Goal: Task Accomplishment & Management: Use online tool/utility

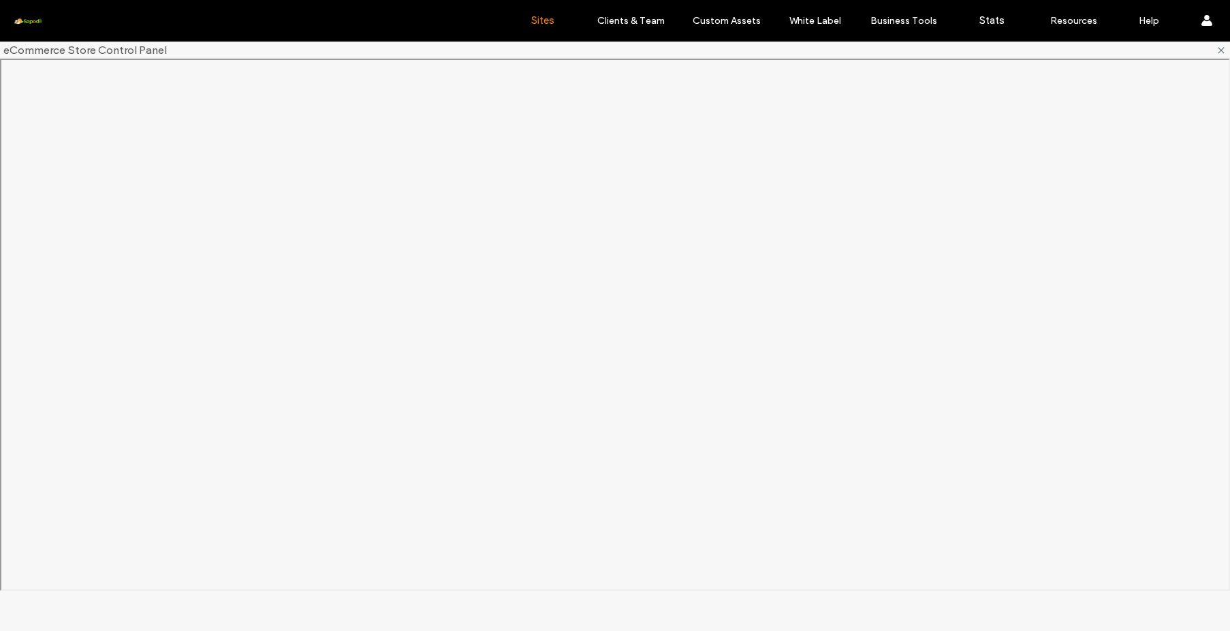
click at [517, 14] on link "Sites" at bounding box center [542, 20] width 81 height 41
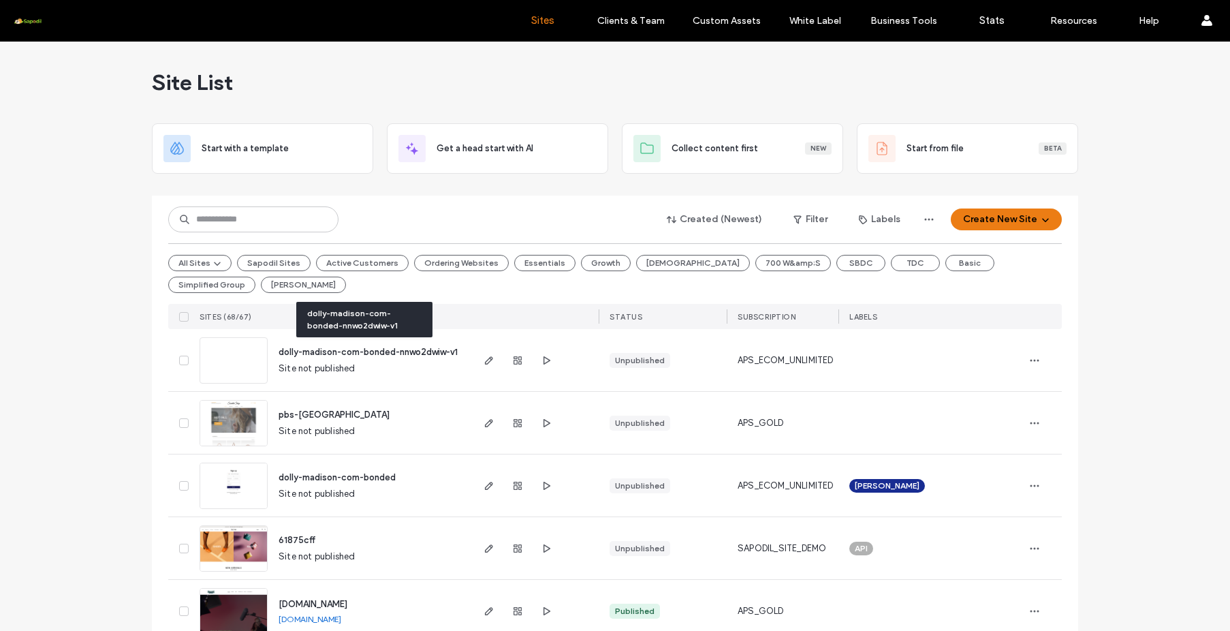
click at [369, 351] on span "dolly-madison-com-bonded-nnwo2dwiw-v1" at bounding box center [368, 352] width 179 height 10
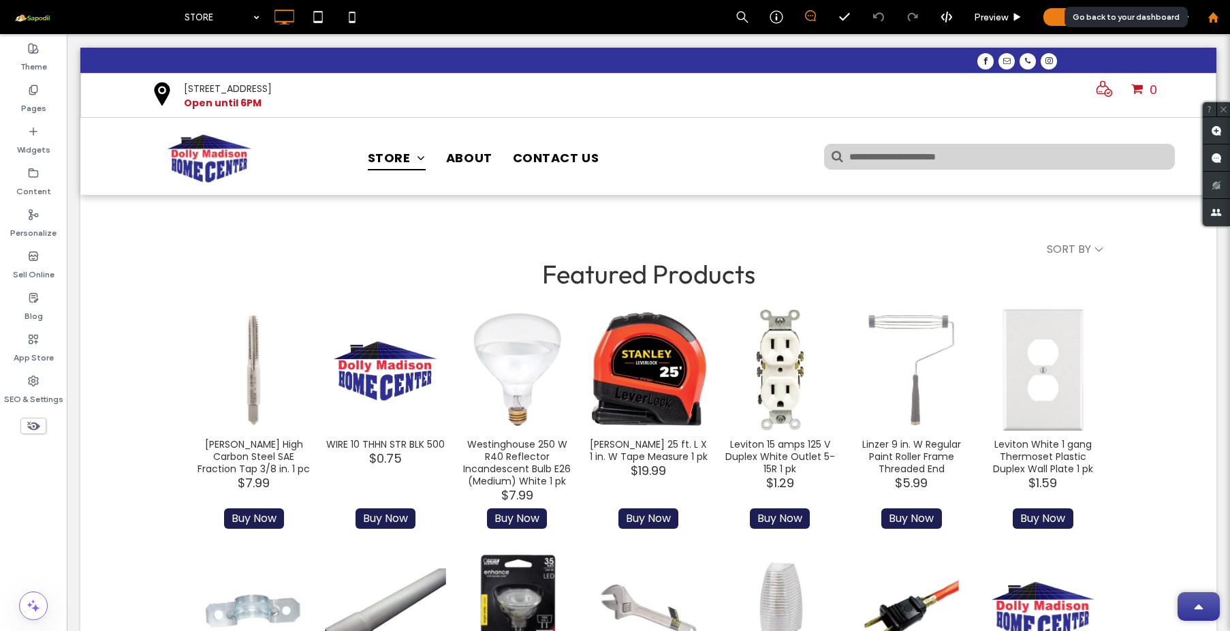
click at [1215, 21] on use at bounding box center [1213, 17] width 10 height 10
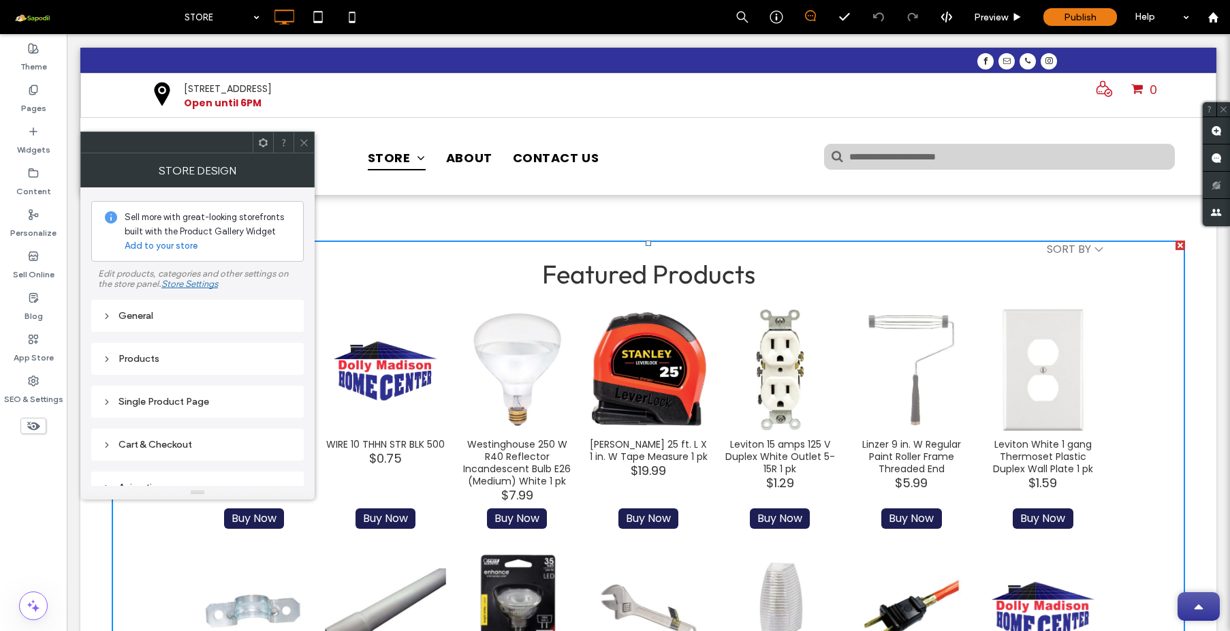
click at [152, 320] on div "General" at bounding box center [197, 316] width 191 height 12
click at [309, 144] on icon at bounding box center [304, 143] width 10 height 10
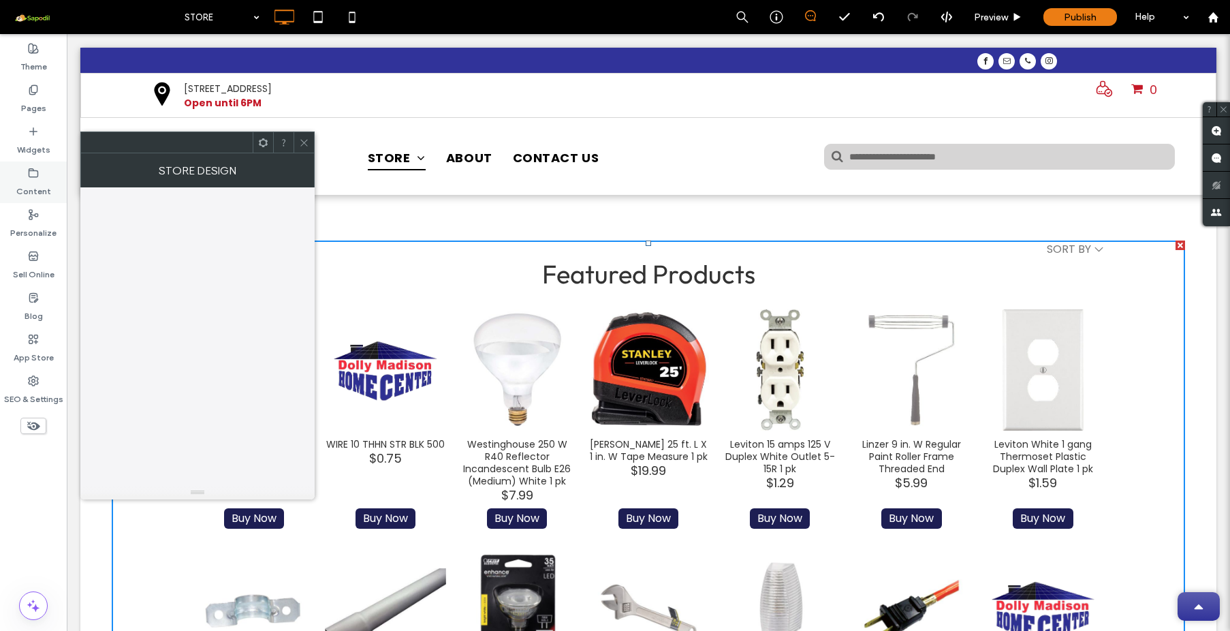
click at [29, 186] on label "Content" at bounding box center [33, 187] width 35 height 19
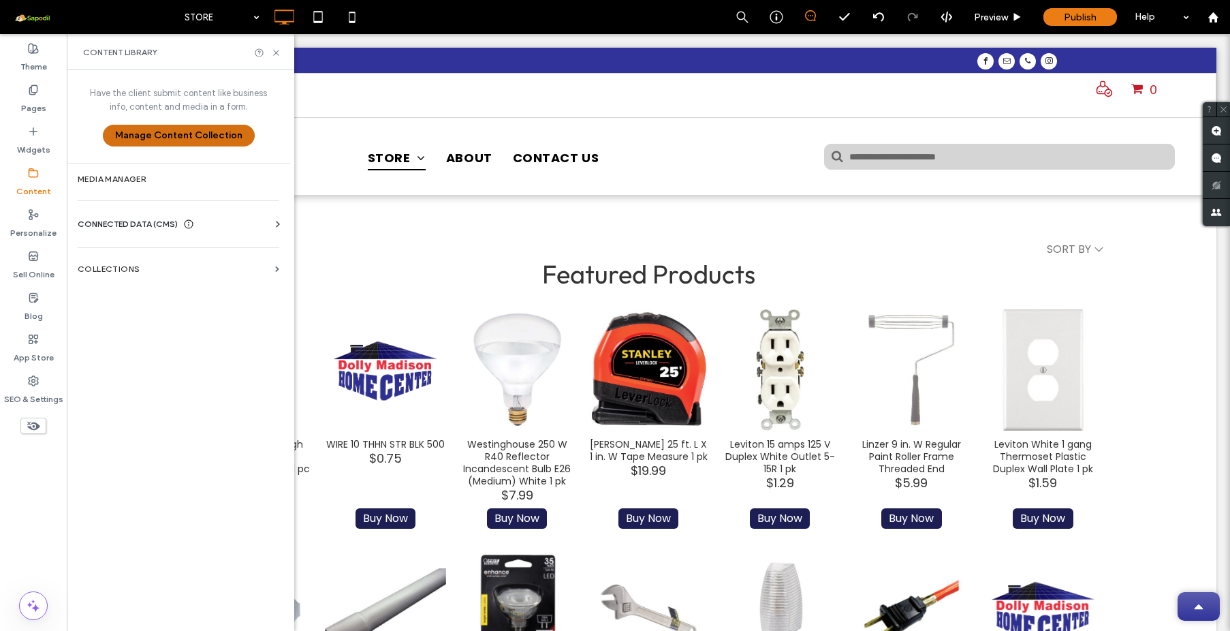
click at [173, 139] on button "Manage Content Collection" at bounding box center [179, 136] width 152 height 22
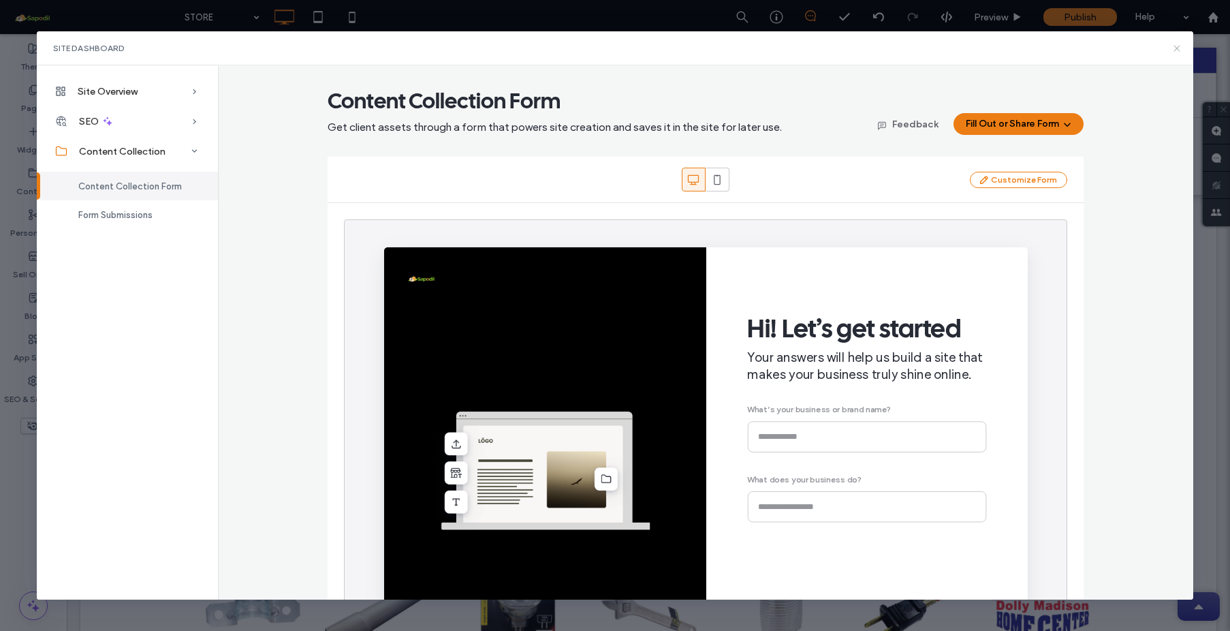
click at [1176, 48] on use at bounding box center [1177, 48] width 6 height 6
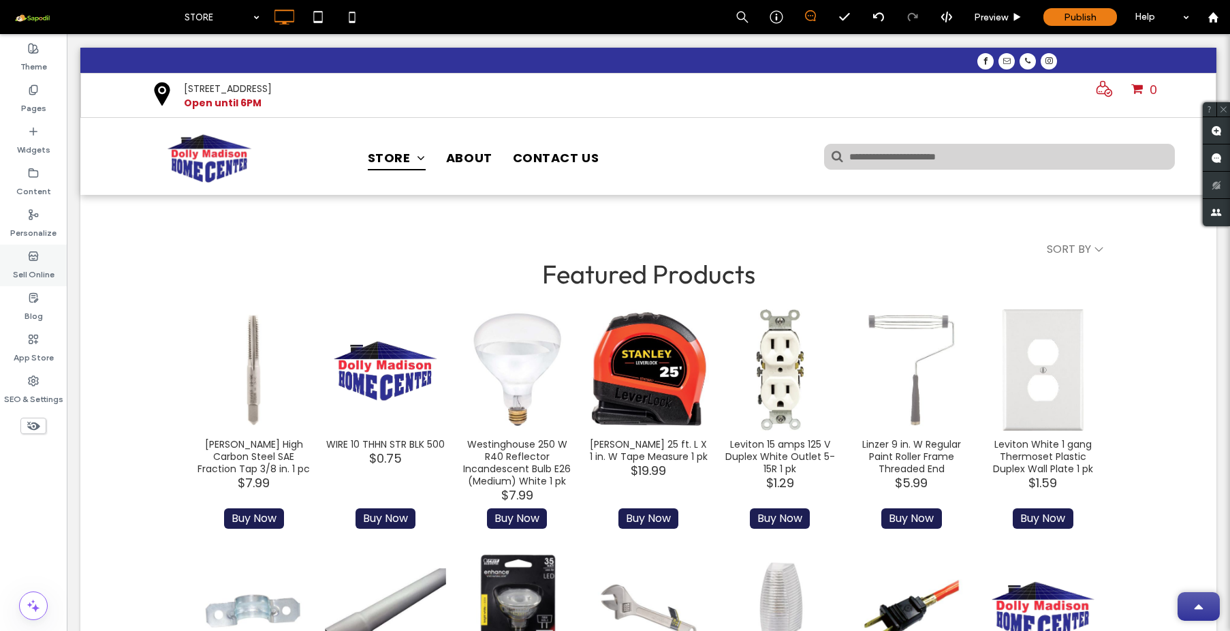
click at [31, 270] on label "Sell Online" at bounding box center [34, 271] width 42 height 19
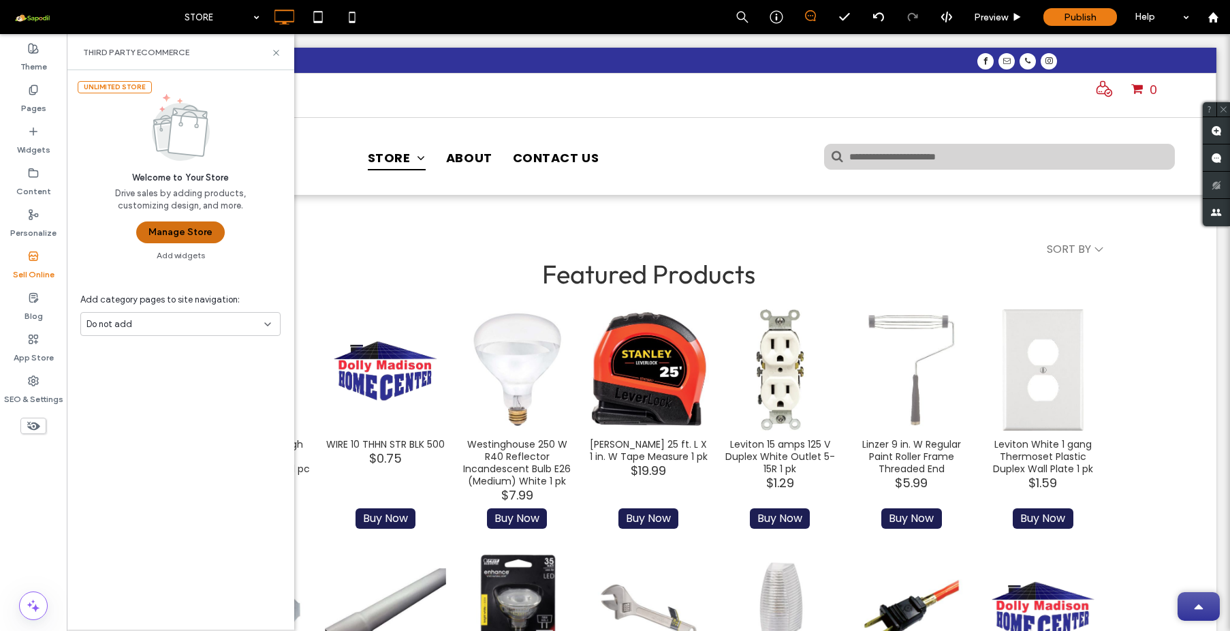
click at [190, 234] on button "Manage Store" at bounding box center [180, 232] width 89 height 22
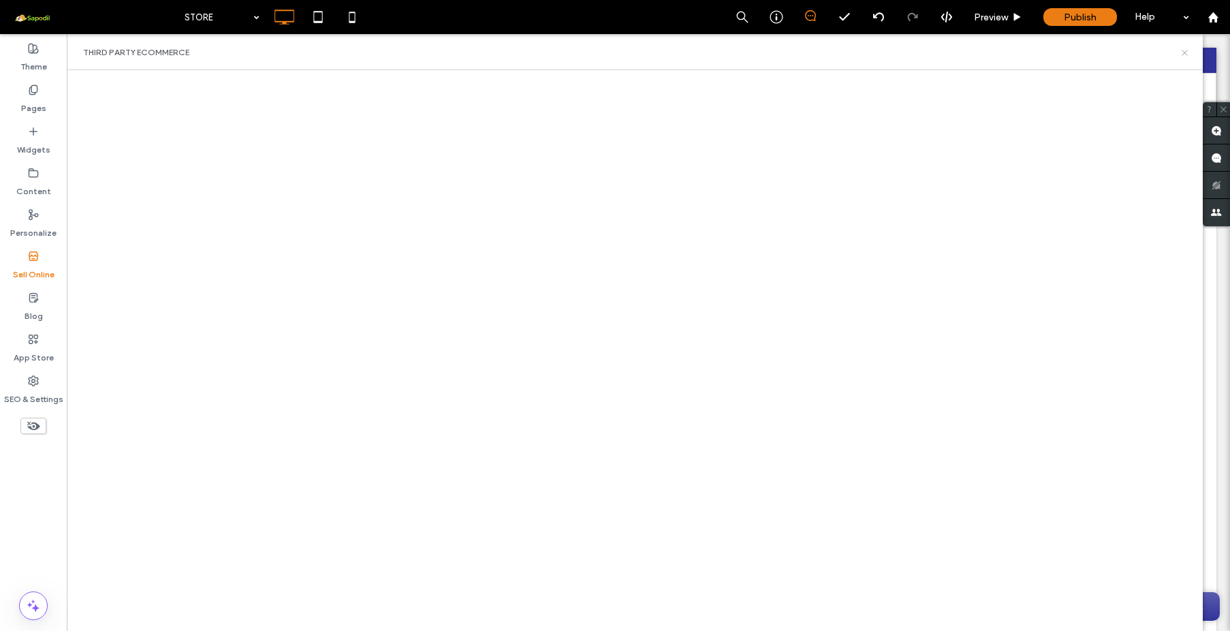
click at [1181, 54] on icon at bounding box center [1185, 53] width 10 height 10
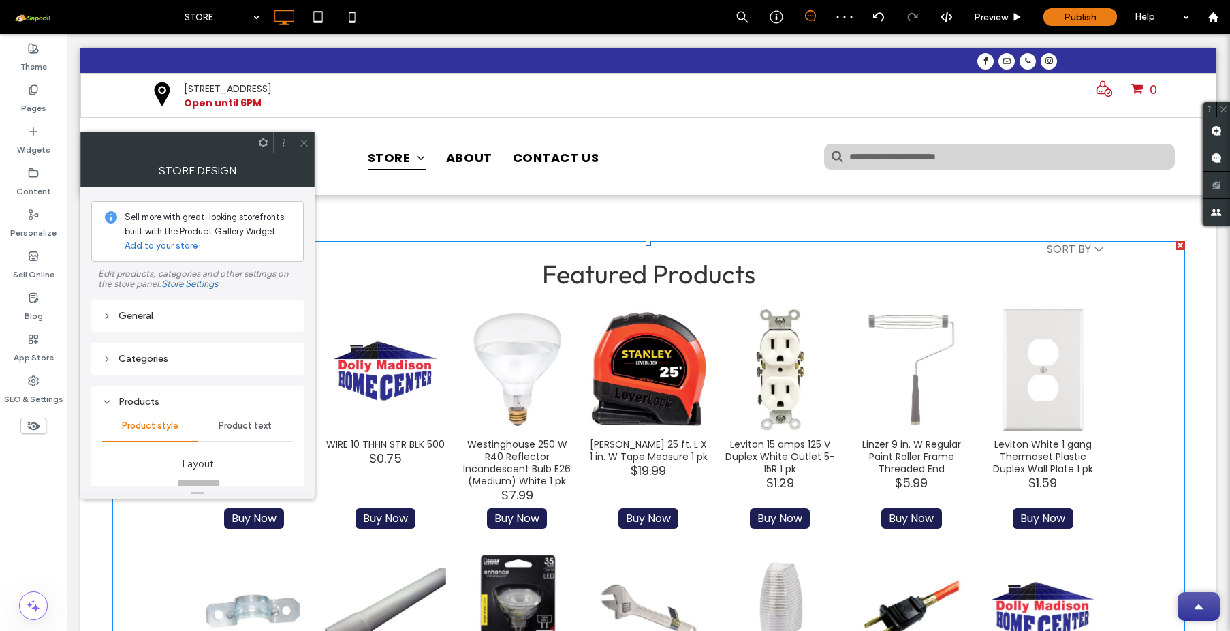
drag, startPoint x: 307, startPoint y: 145, endPoint x: 294, endPoint y: 168, distance: 26.3
click at [307, 146] on icon at bounding box center [304, 143] width 10 height 10
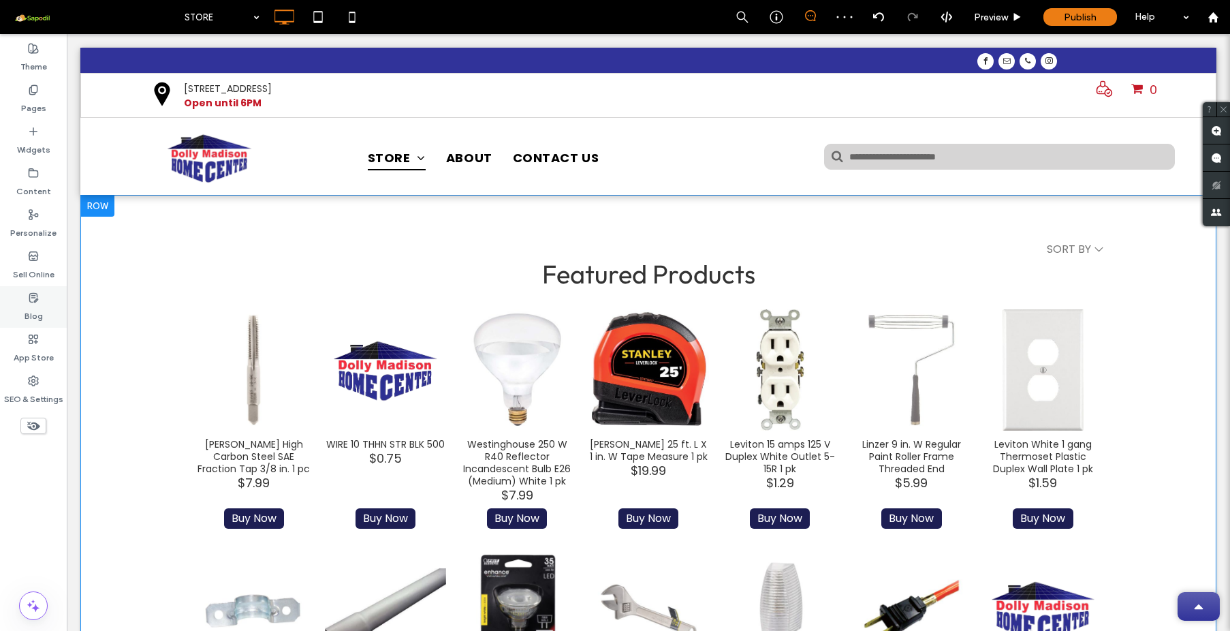
click at [29, 300] on icon at bounding box center [33, 297] width 11 height 11
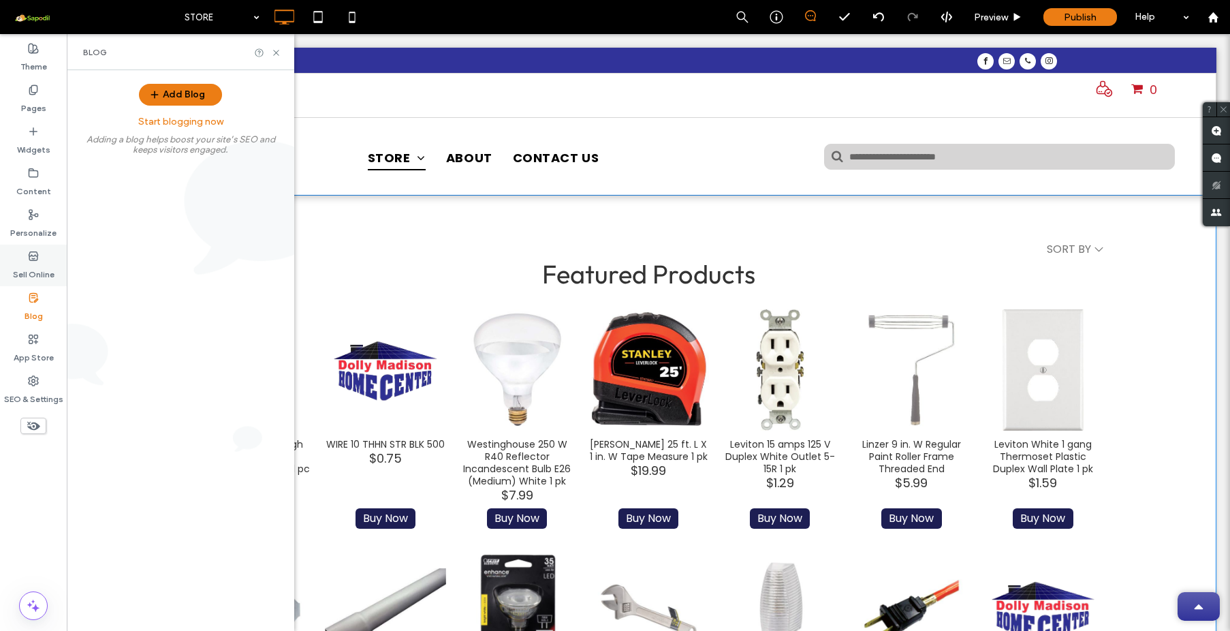
click at [34, 256] on use at bounding box center [33, 255] width 9 height 8
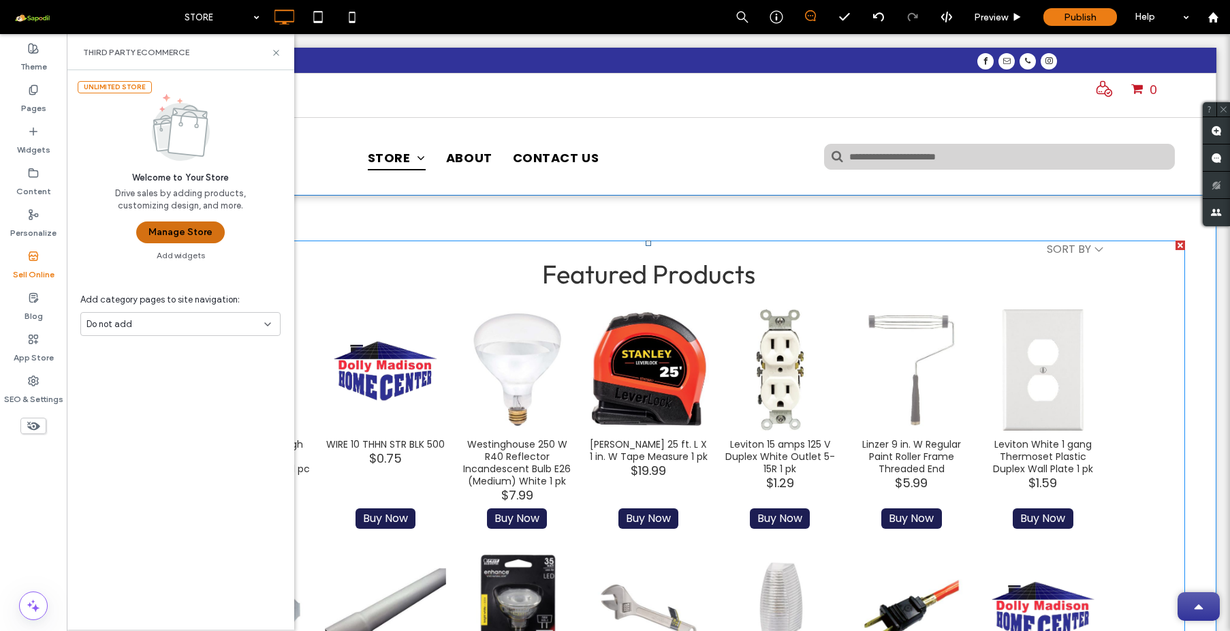
click at [203, 232] on button "Manage Store" at bounding box center [180, 232] width 89 height 22
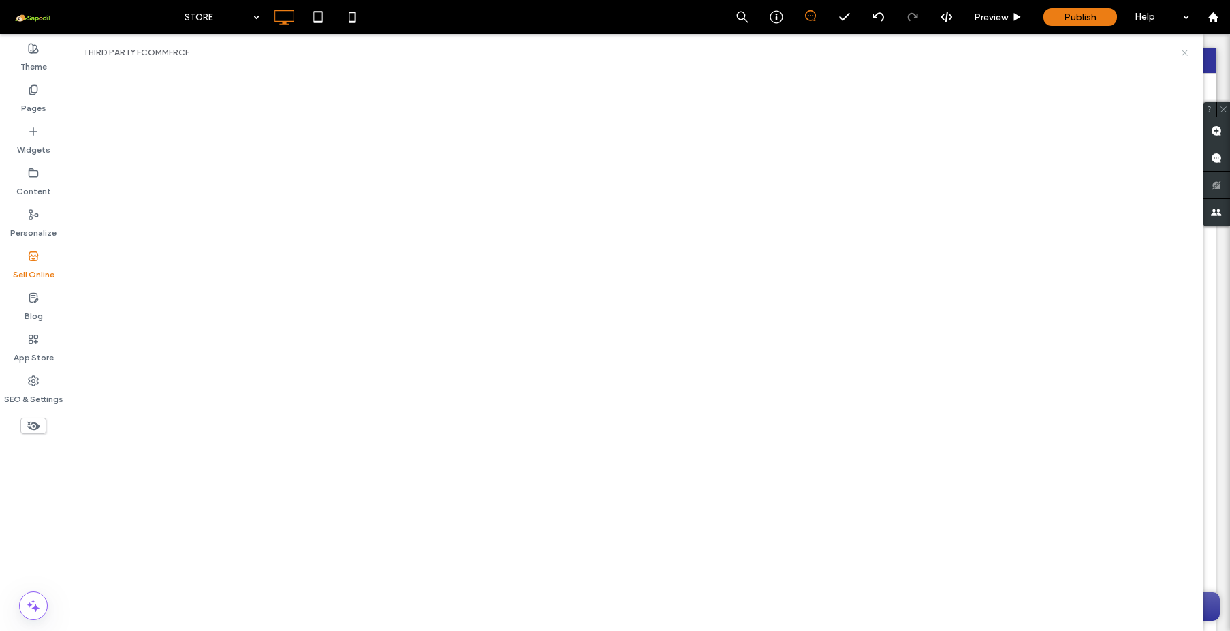
click at [1180, 54] on icon at bounding box center [1185, 53] width 10 height 10
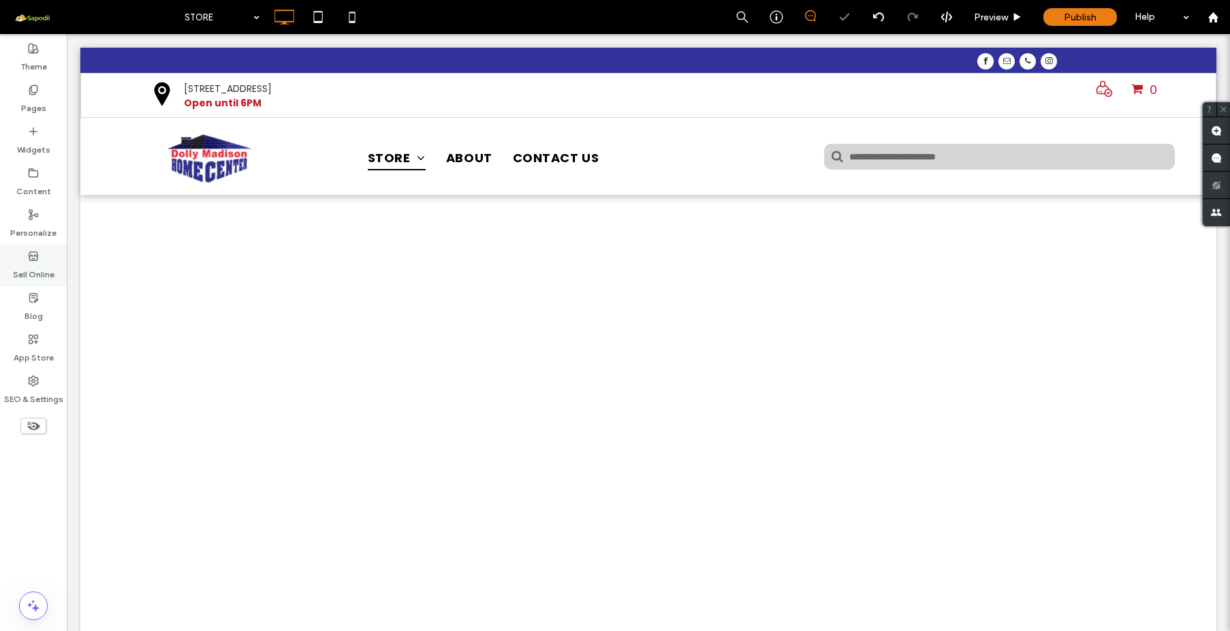
click at [42, 265] on label "Sell Online" at bounding box center [34, 271] width 42 height 19
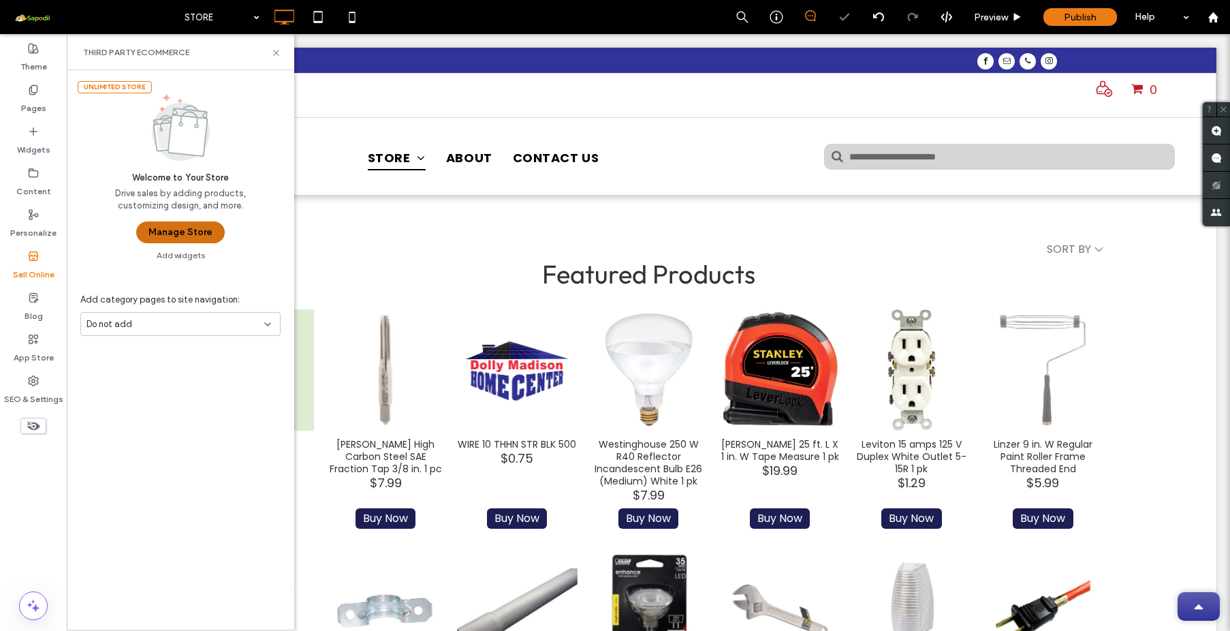
click at [174, 229] on button "Manage Store" at bounding box center [180, 232] width 89 height 22
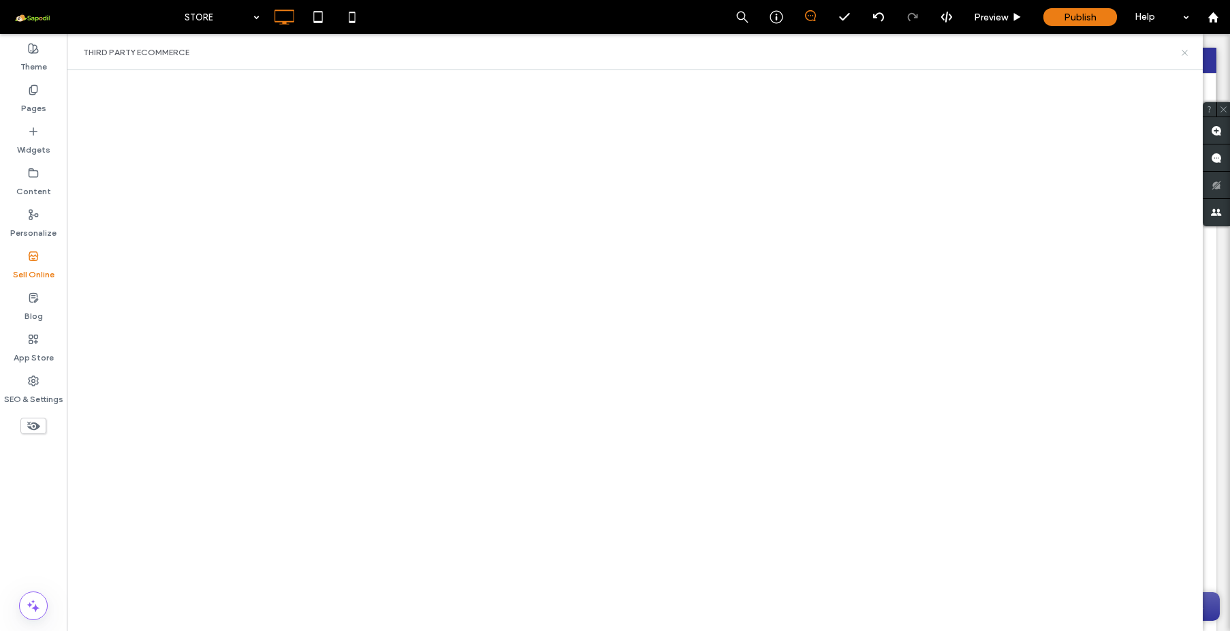
click at [1189, 54] on icon at bounding box center [1185, 53] width 10 height 10
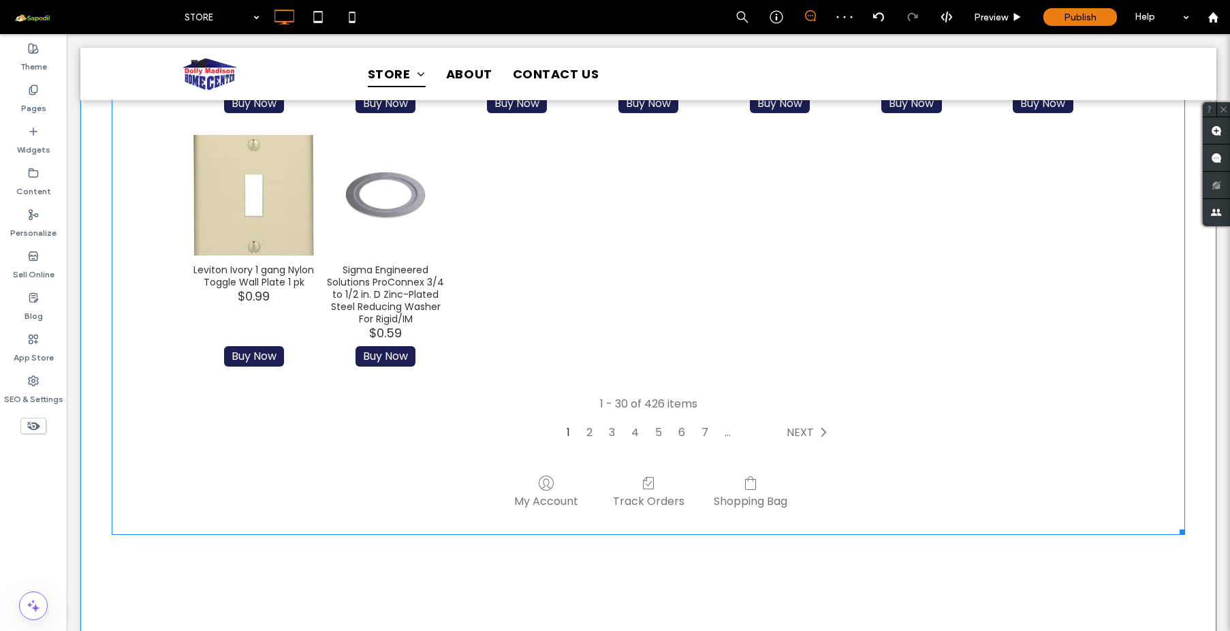
scroll to position [1142, 0]
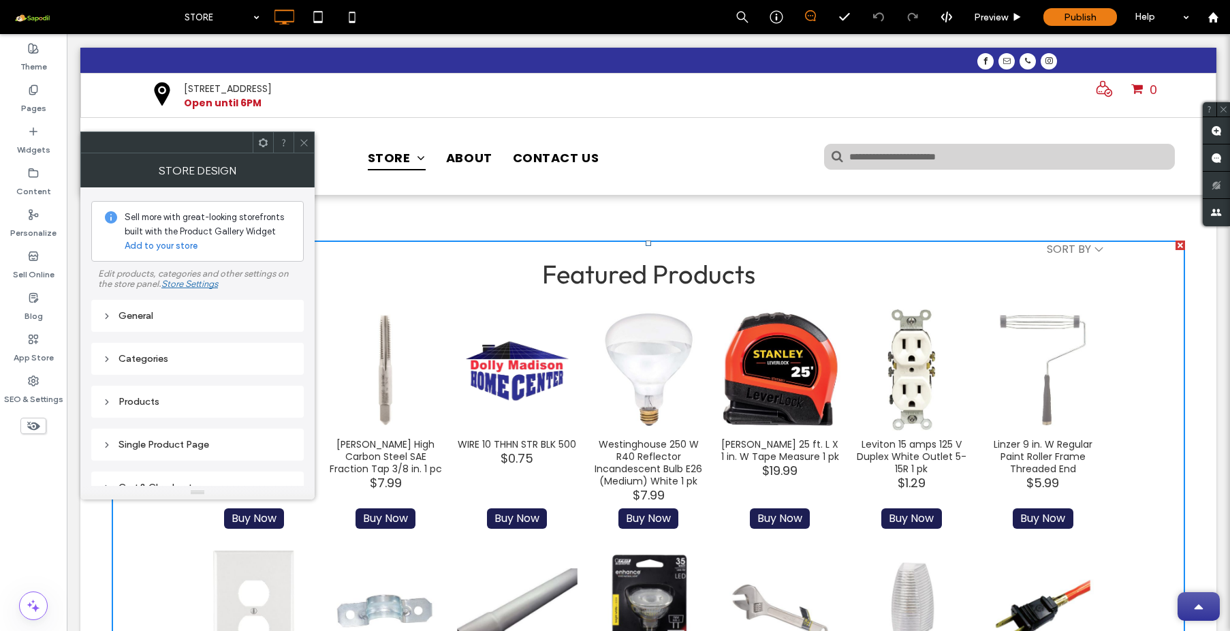
click at [153, 316] on div "General" at bounding box center [197, 316] width 191 height 12
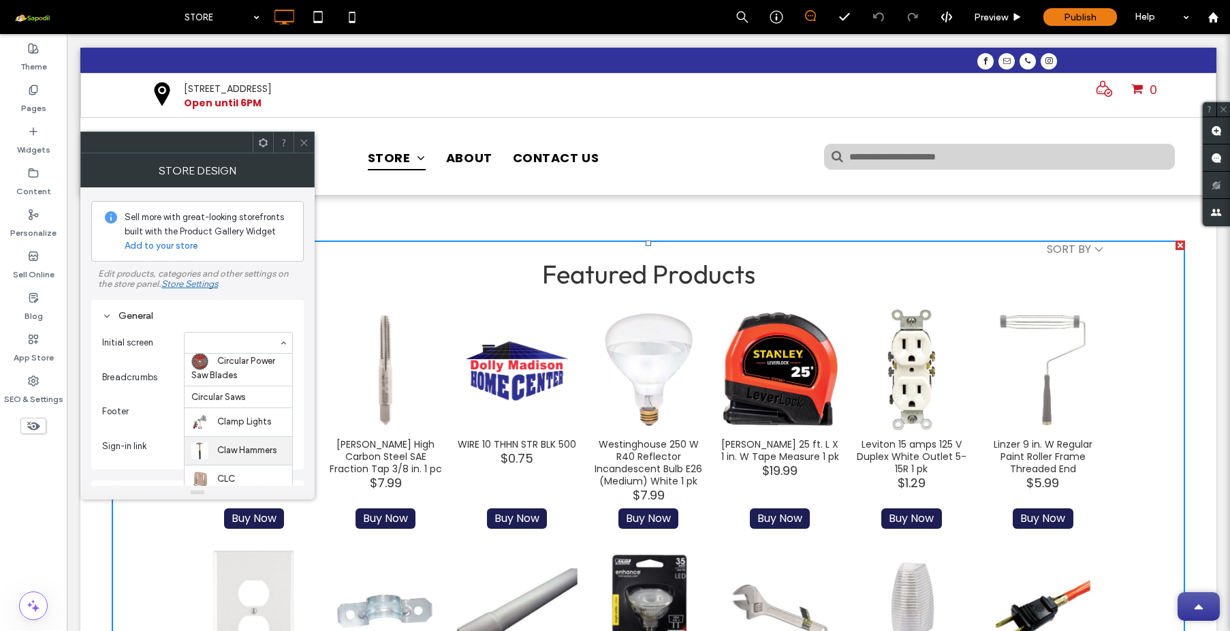
scroll to position [2960, 0]
click at [283, 301] on div "General Initial screen Main Store Abrasive Mounted Points Accent Lighting Adhes…" at bounding box center [197, 385] width 213 height 170
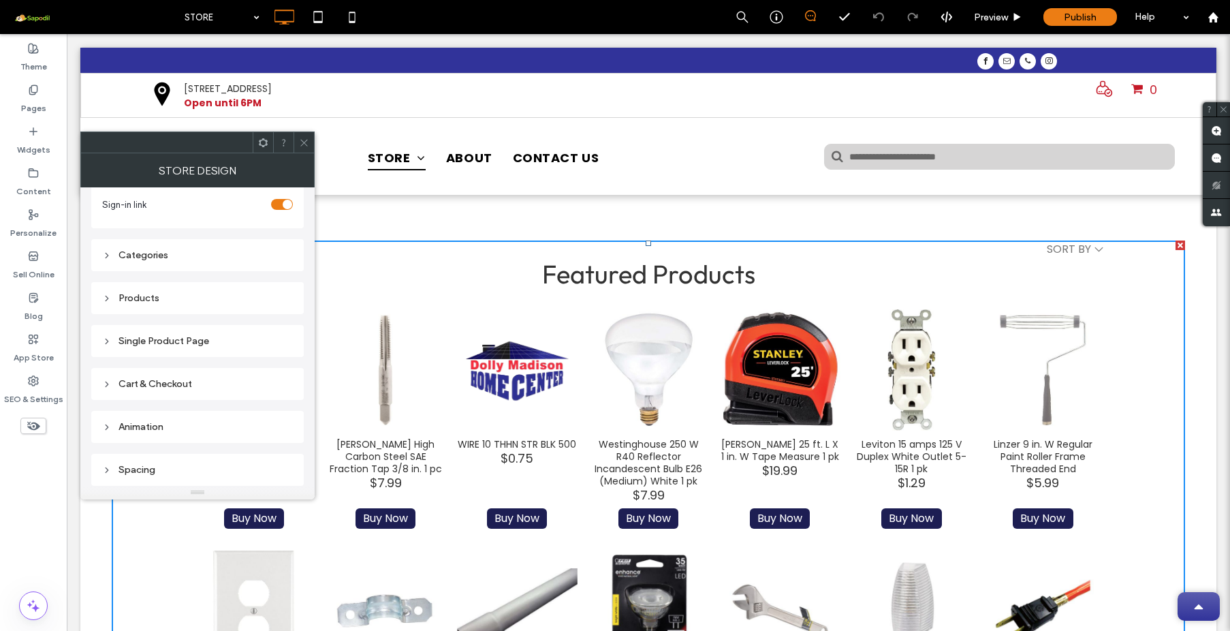
click at [305, 148] on span at bounding box center [304, 142] width 10 height 20
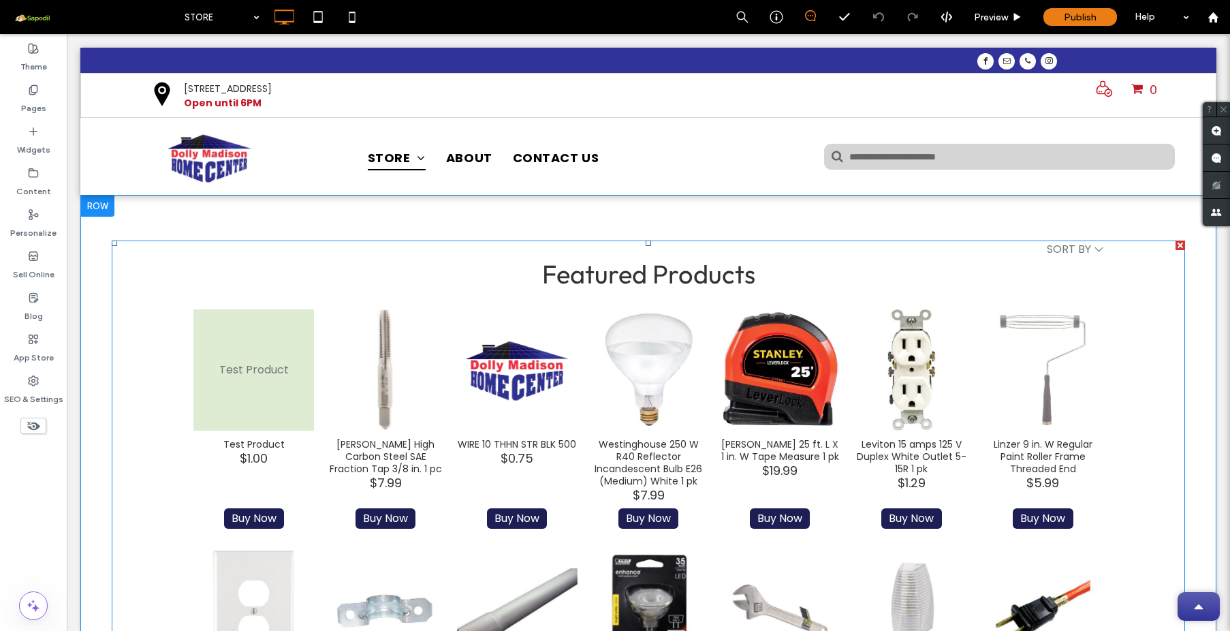
scroll to position [0, 0]
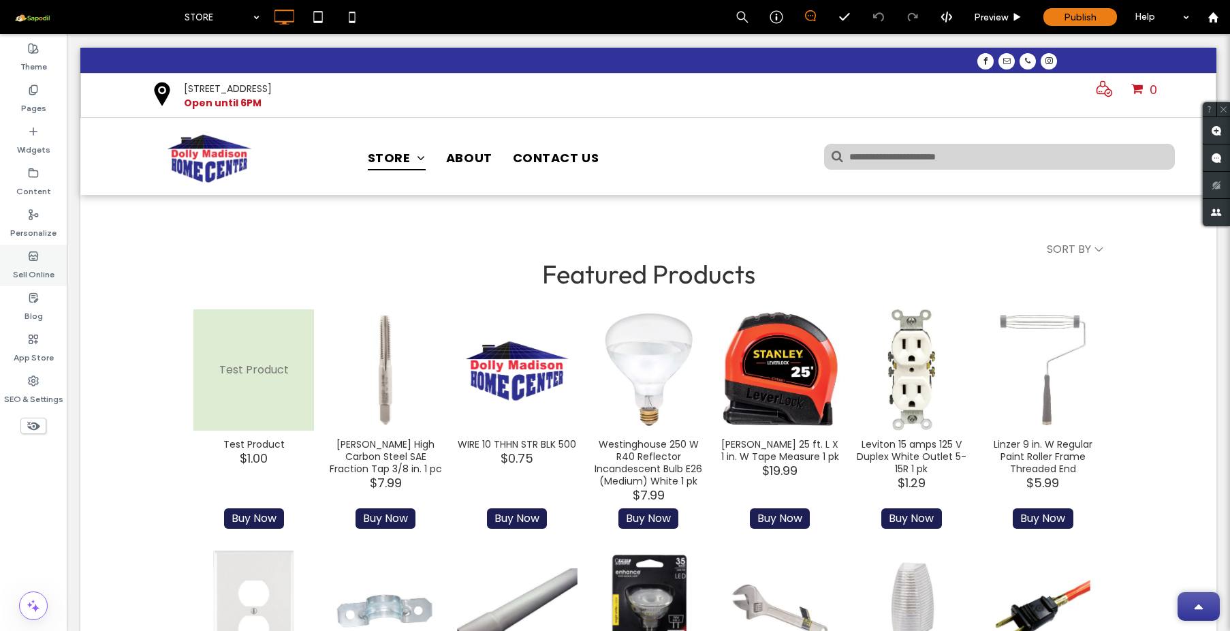
click at [30, 273] on label "Sell Online" at bounding box center [34, 271] width 42 height 19
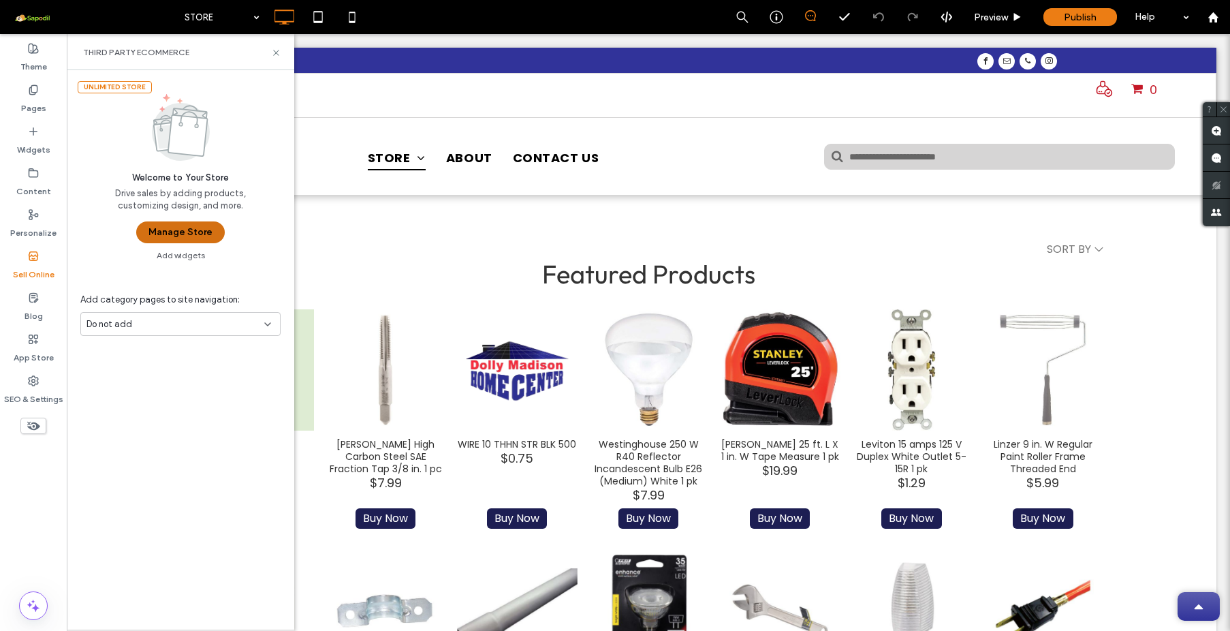
click at [144, 238] on button "Manage Store" at bounding box center [180, 232] width 89 height 22
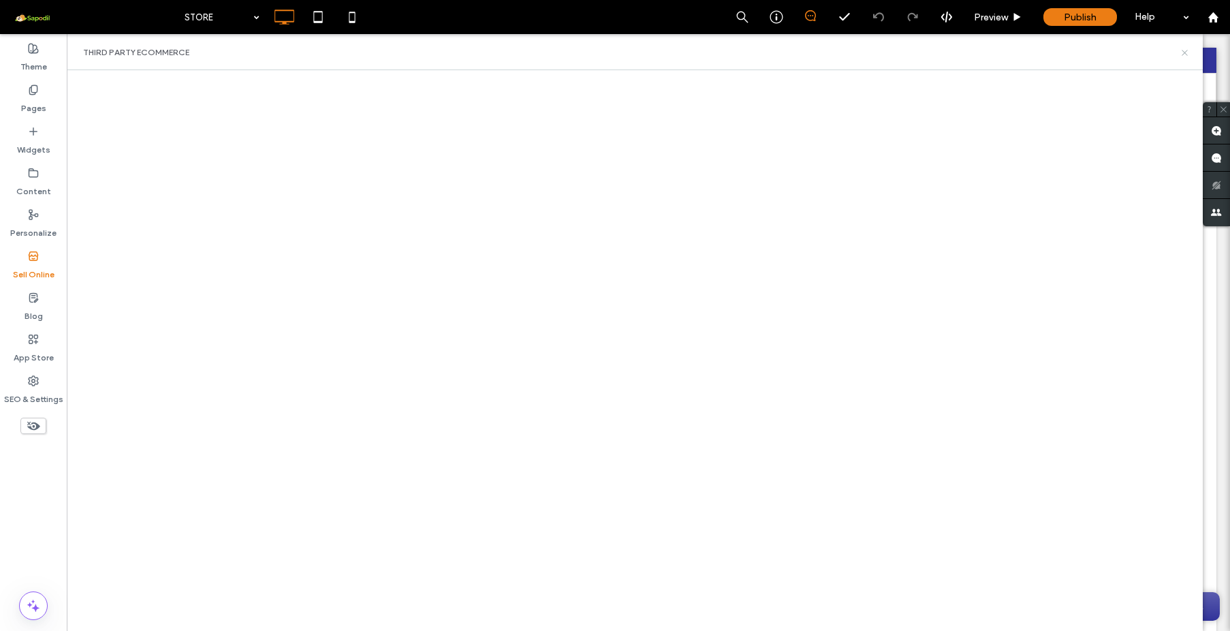
click at [1185, 51] on icon at bounding box center [1185, 53] width 10 height 10
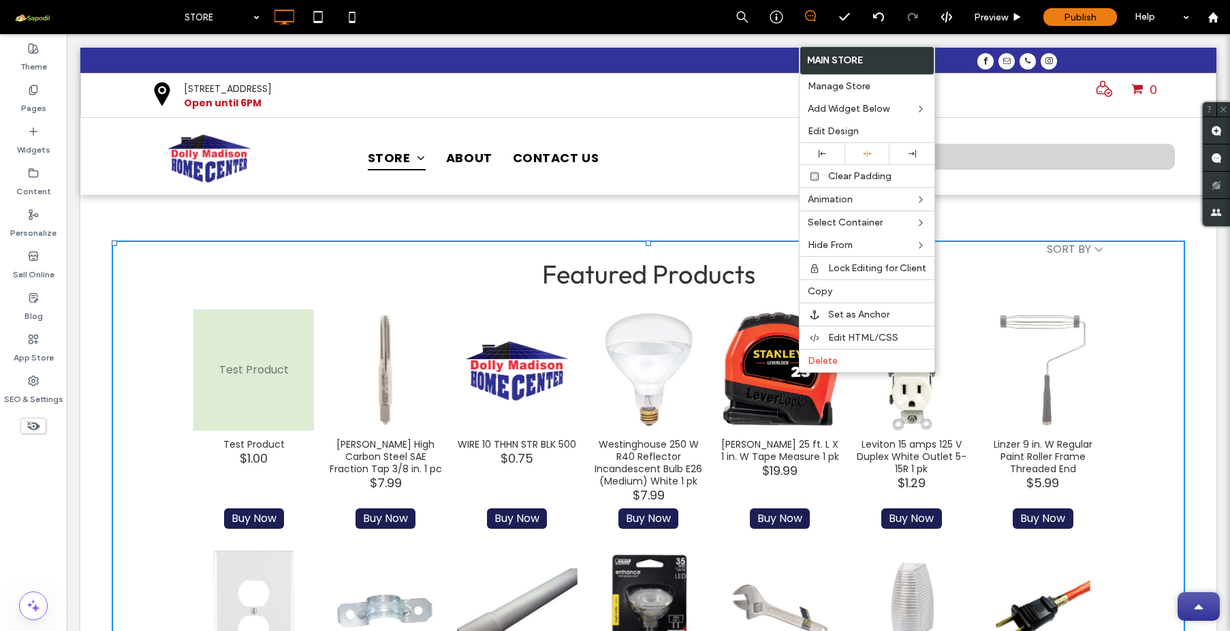
click at [574, 178] on div "STORE BUILDING SUPPLIES HARDWARE LIGHTING AND ELECTRICAL PAINT AND SUPPLIES TOO…" at bounding box center [561, 156] width 527 height 63
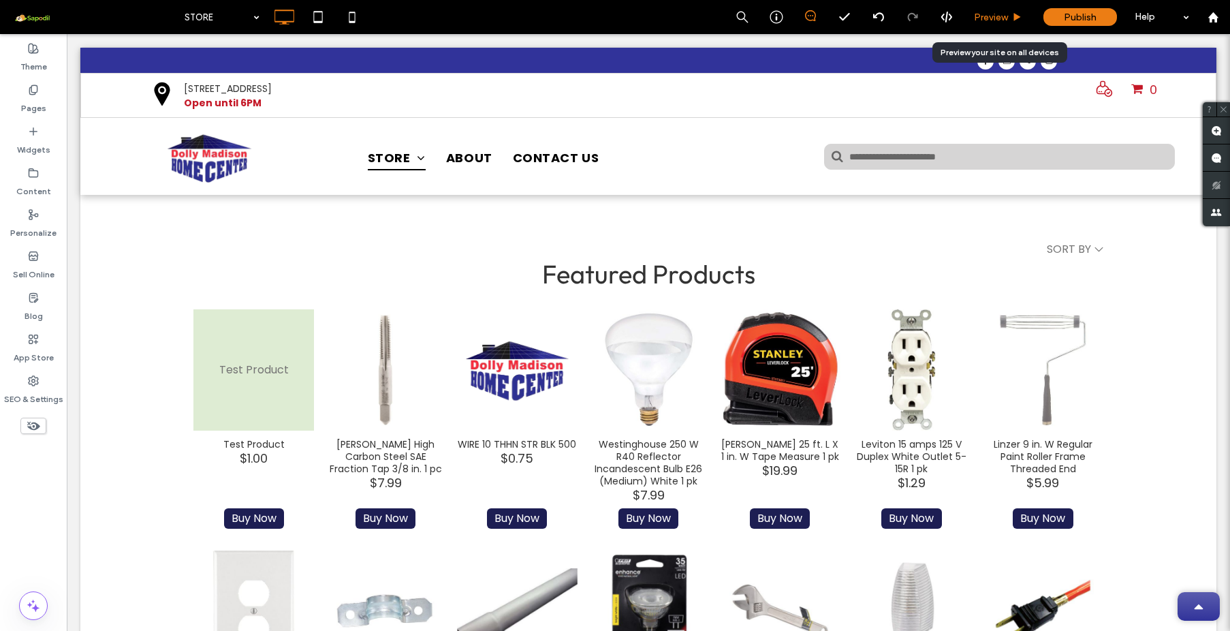
click at [1008, 18] on span "Preview" at bounding box center [991, 18] width 34 height 12
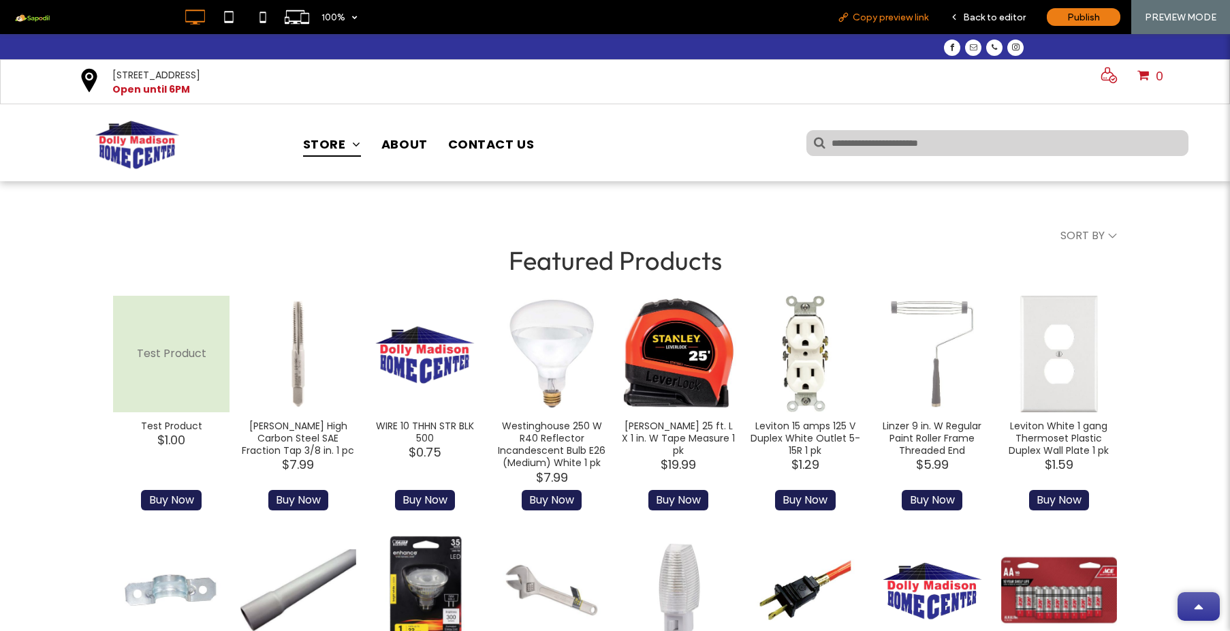
click at [892, 14] on span "Copy preview link" at bounding box center [891, 18] width 76 height 12
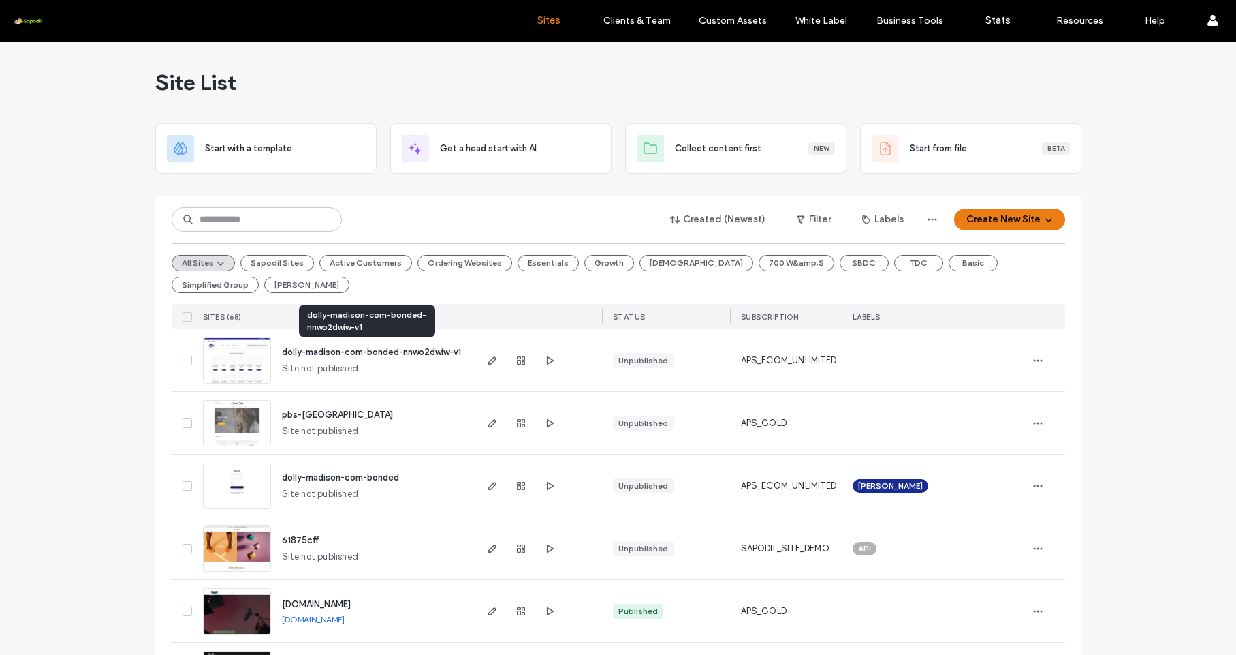
click at [371, 354] on span "dolly-madison-com-bonded-nnwo2dwiw-v1" at bounding box center [371, 352] width 179 height 10
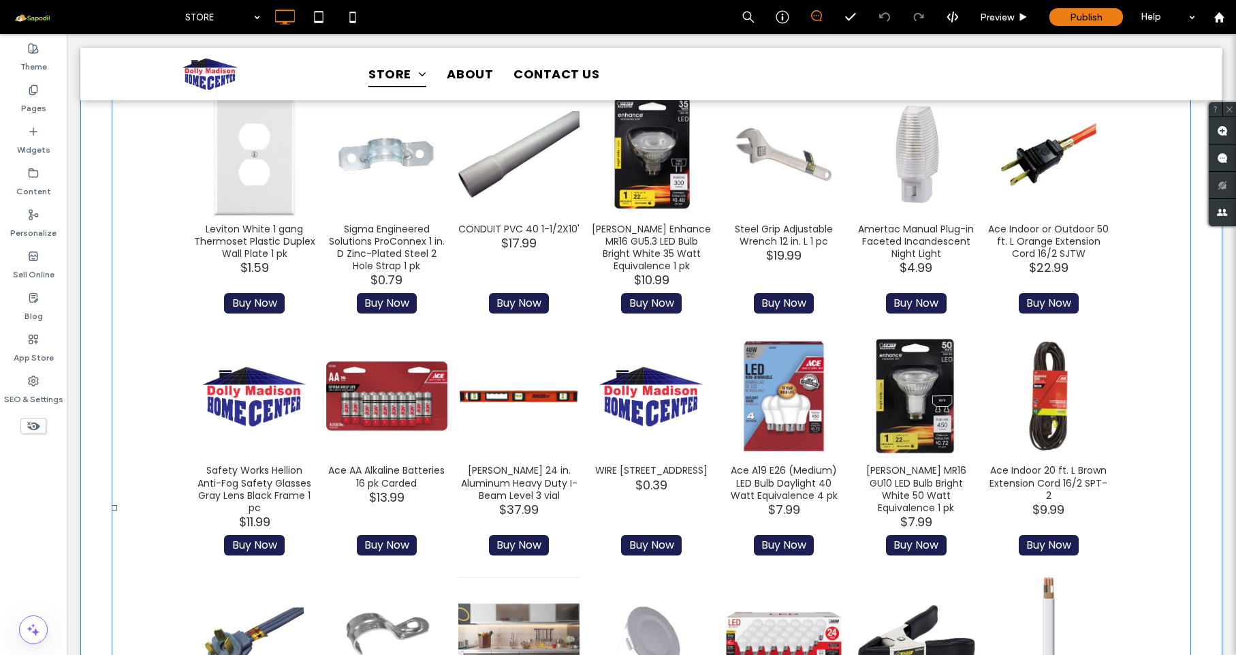
scroll to position [360, 0]
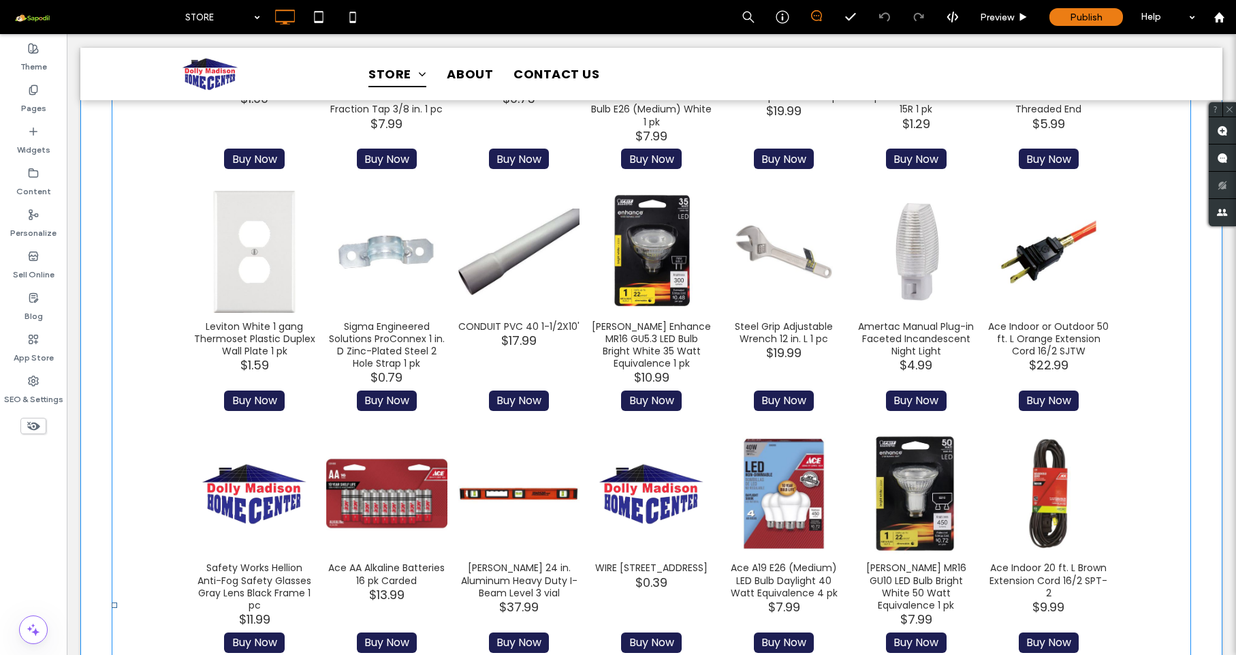
click at [377, 347] on span at bounding box center [652, 604] width 1080 height 1448
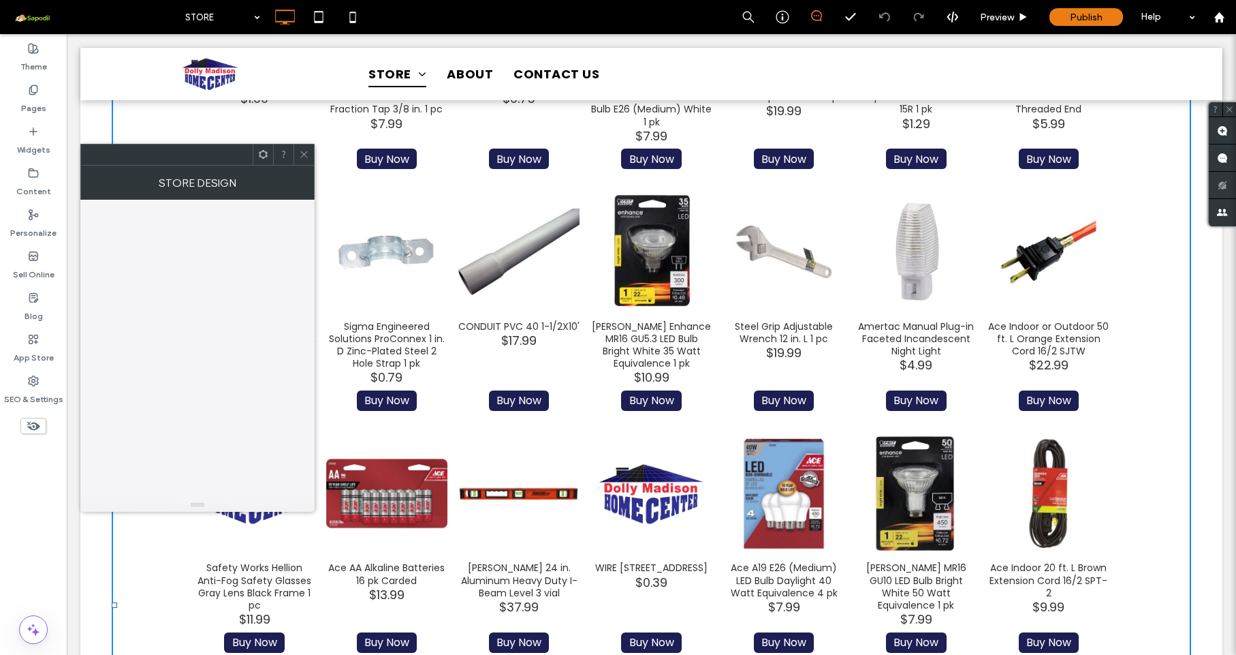
click at [377, 347] on div "Sigma Engineered Solutions ProConnex 1 in. D Zinc-Plated Steel 2 Hole Strap 1 pk" at bounding box center [386, 345] width 121 height 50
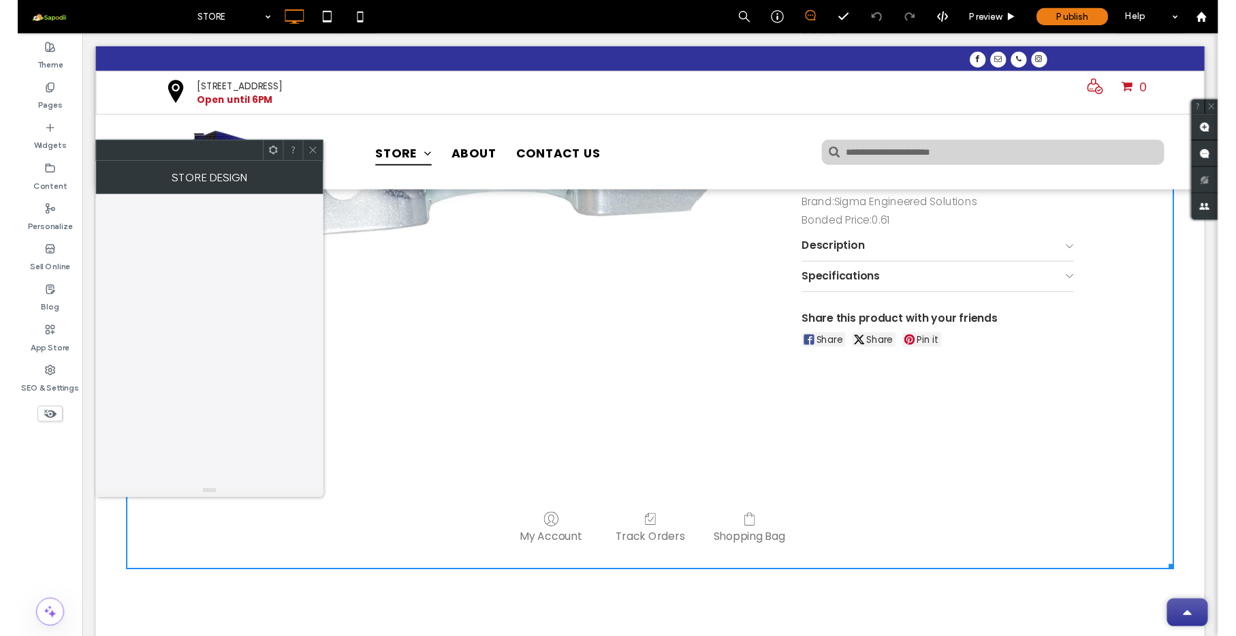
scroll to position [0, 0]
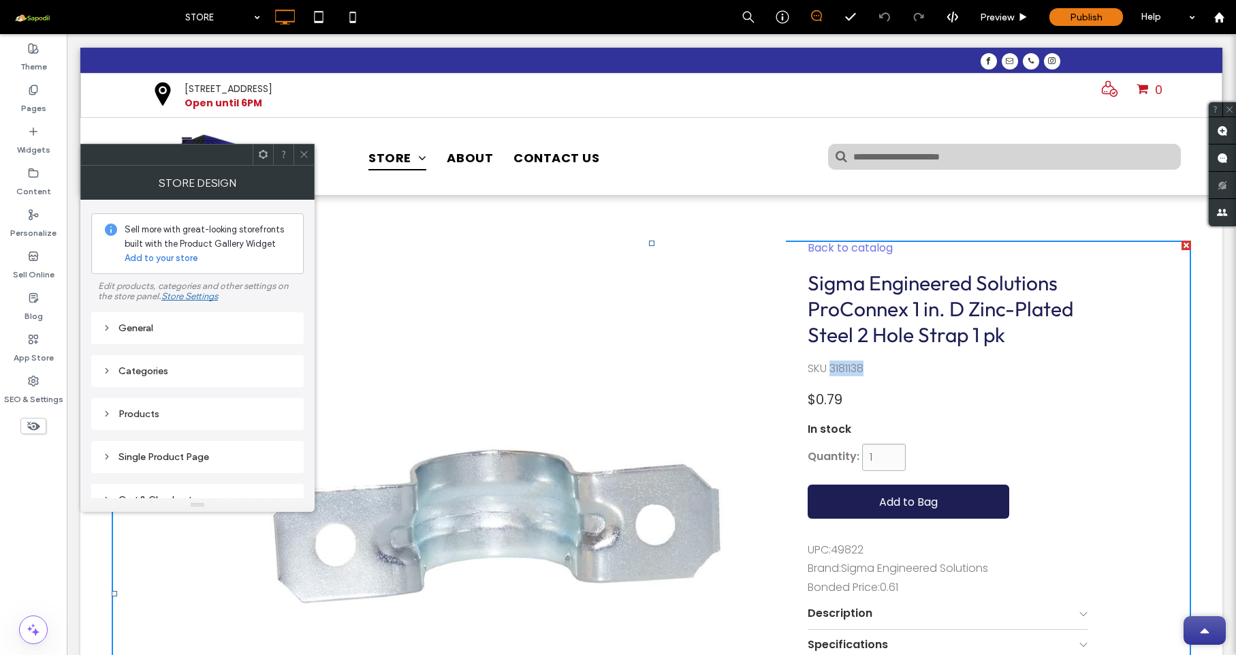
drag, startPoint x: 826, startPoint y: 368, endPoint x: 869, endPoint y: 374, distance: 43.4
click at [869, 374] on div "SKU 3181138" at bounding box center [948, 368] width 280 height 15
copy div "3181138"
click at [1012, 24] on div "Preview" at bounding box center [1004, 17] width 69 height 34
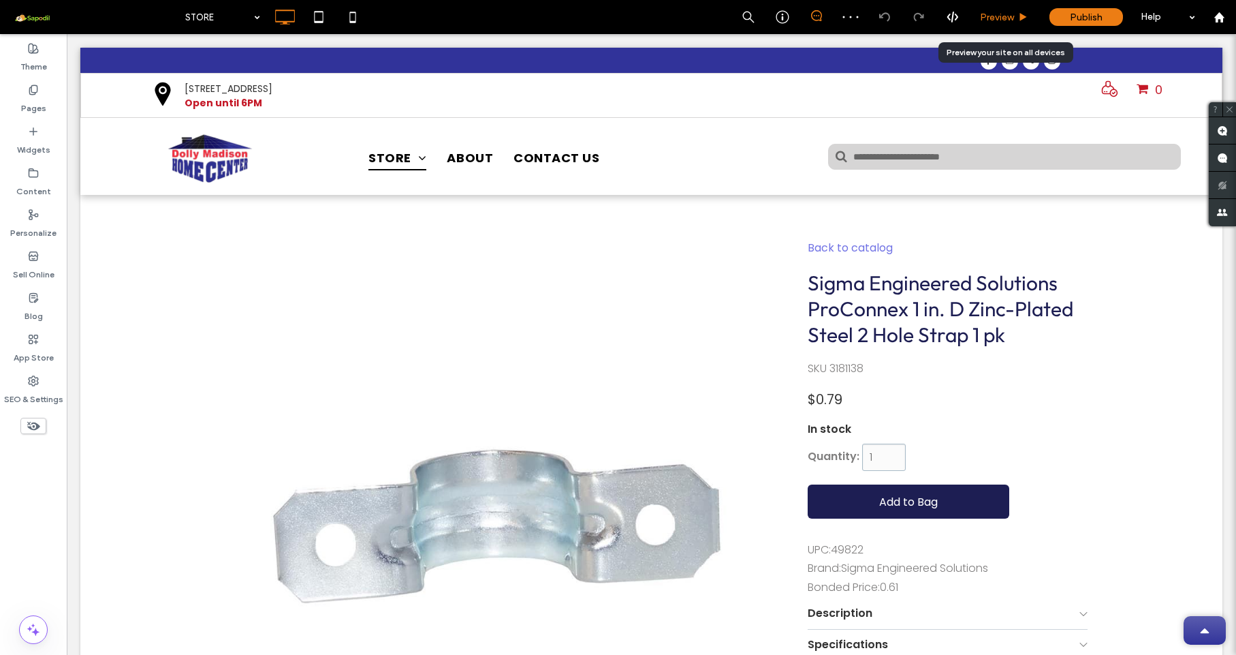
click at [1001, 22] on span "Preview" at bounding box center [997, 18] width 34 height 12
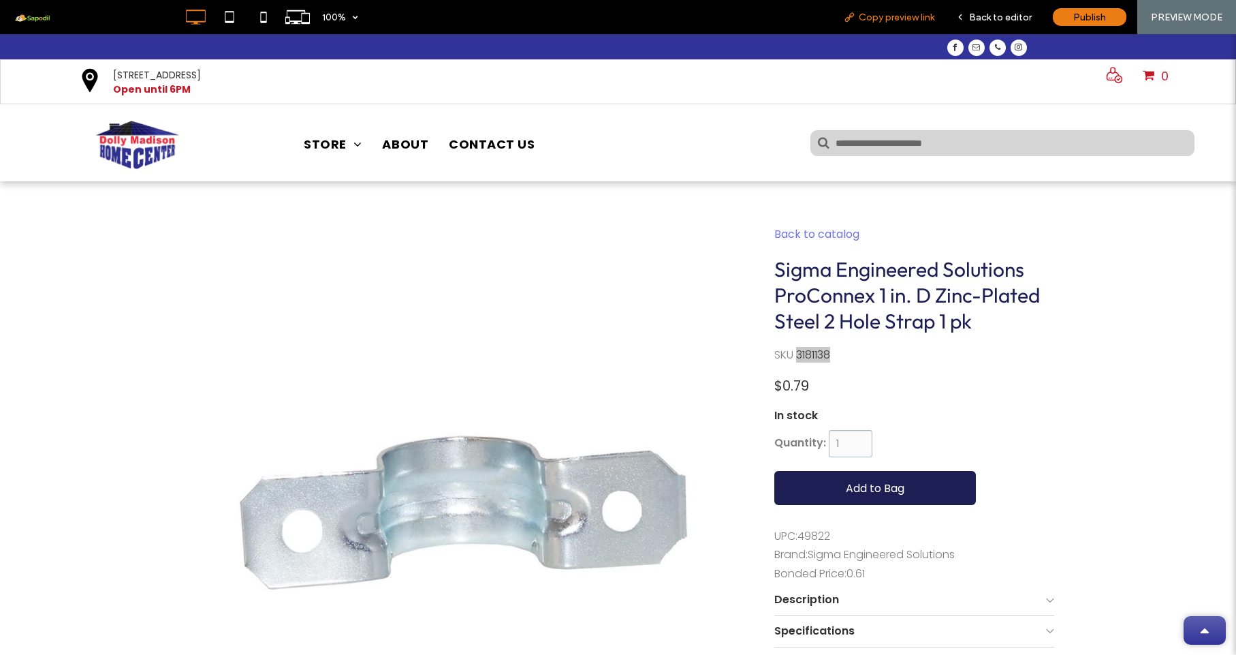
click at [920, 25] on div "Copy preview link" at bounding box center [889, 17] width 112 height 34
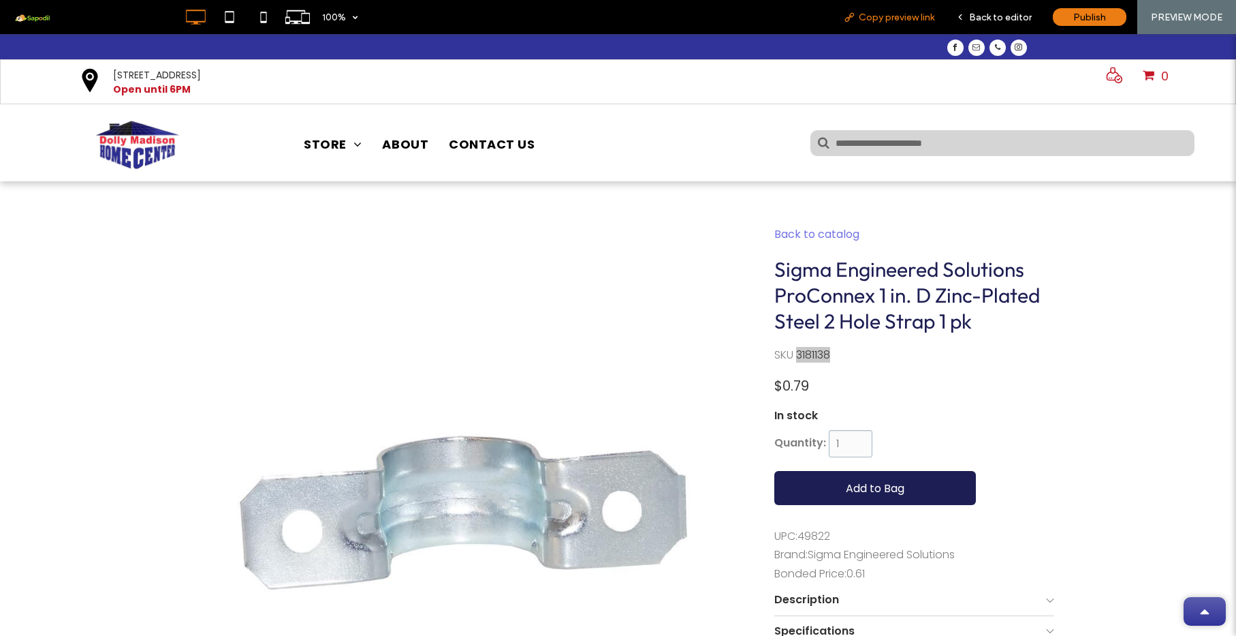
click at [882, 23] on div "Copy preview link" at bounding box center [889, 17] width 112 height 34
click at [873, 20] on span "Copy preview link" at bounding box center [897, 18] width 76 height 12
click at [811, 351] on div "SKU 3181138" at bounding box center [915, 354] width 280 height 15
drag, startPoint x: 830, startPoint y: 356, endPoint x: 793, endPoint y: 354, distance: 36.8
click at [793, 356] on div "SKU 3181138" at bounding box center [915, 354] width 280 height 15
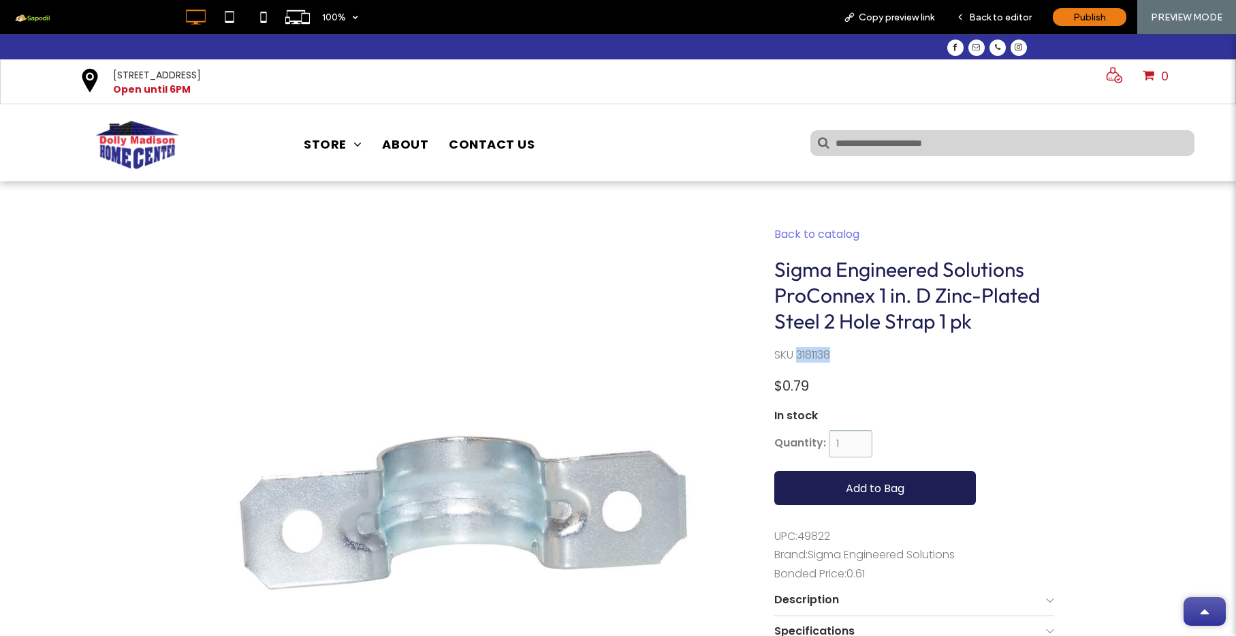
copy div "3181138"
click at [988, 11] on div "Back to editor" at bounding box center [993, 17] width 97 height 34
click at [1005, 1] on div "Back to editor" at bounding box center [993, 17] width 97 height 34
click at [1002, 20] on span "Back to editor" at bounding box center [1000, 18] width 63 height 12
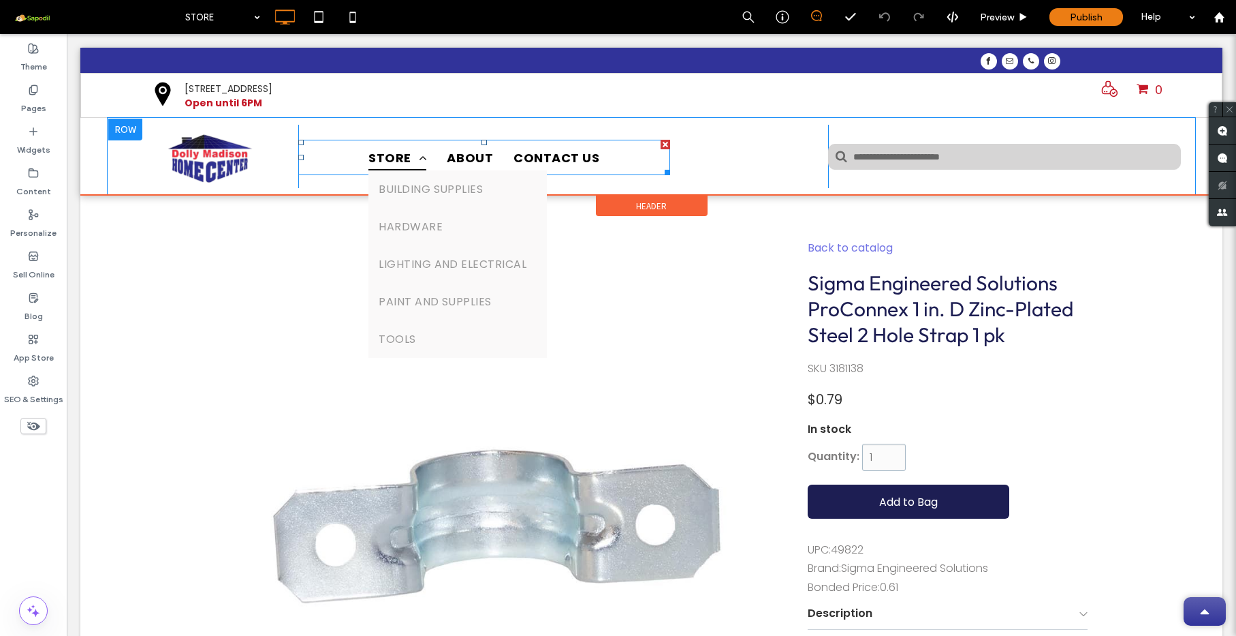
click at [427, 165] on link "STORE" at bounding box center [397, 157] width 78 height 26
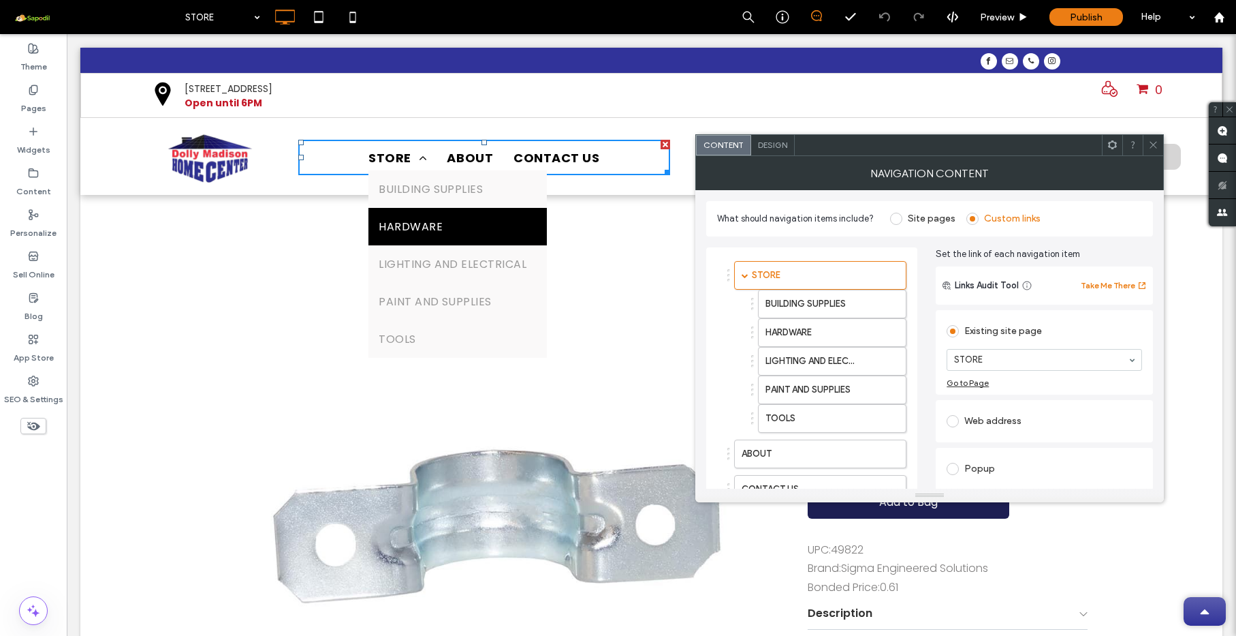
click at [402, 213] on link "HARDWARE" at bounding box center [458, 226] width 178 height 37
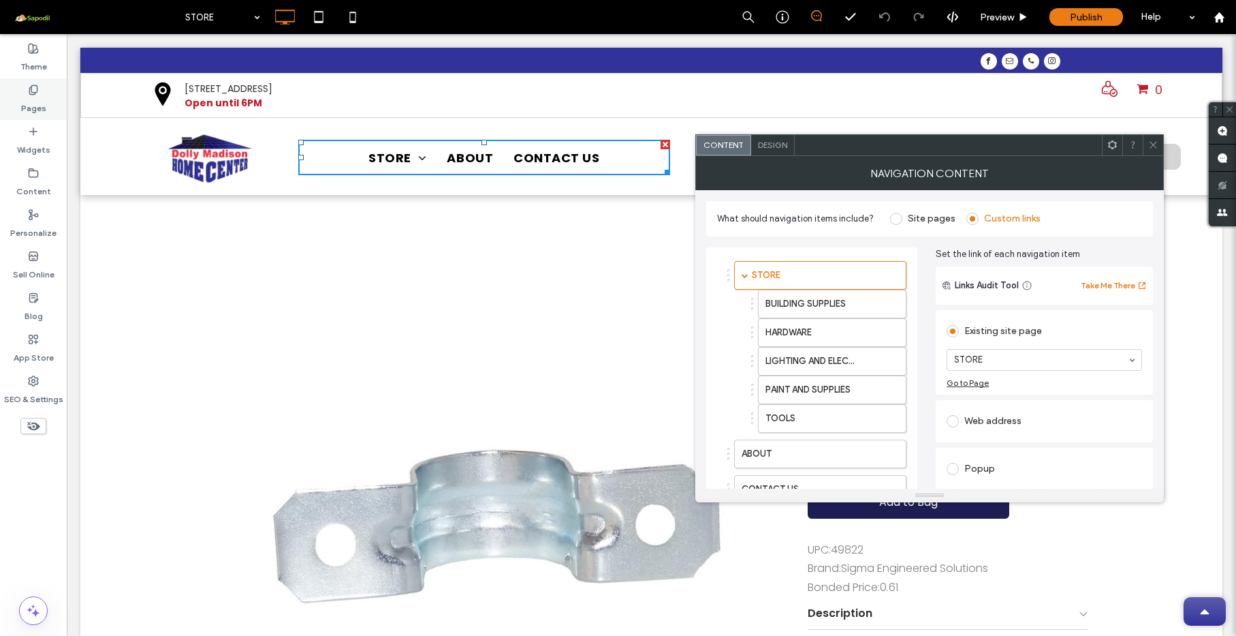
click at [30, 92] on use at bounding box center [32, 89] width 7 height 9
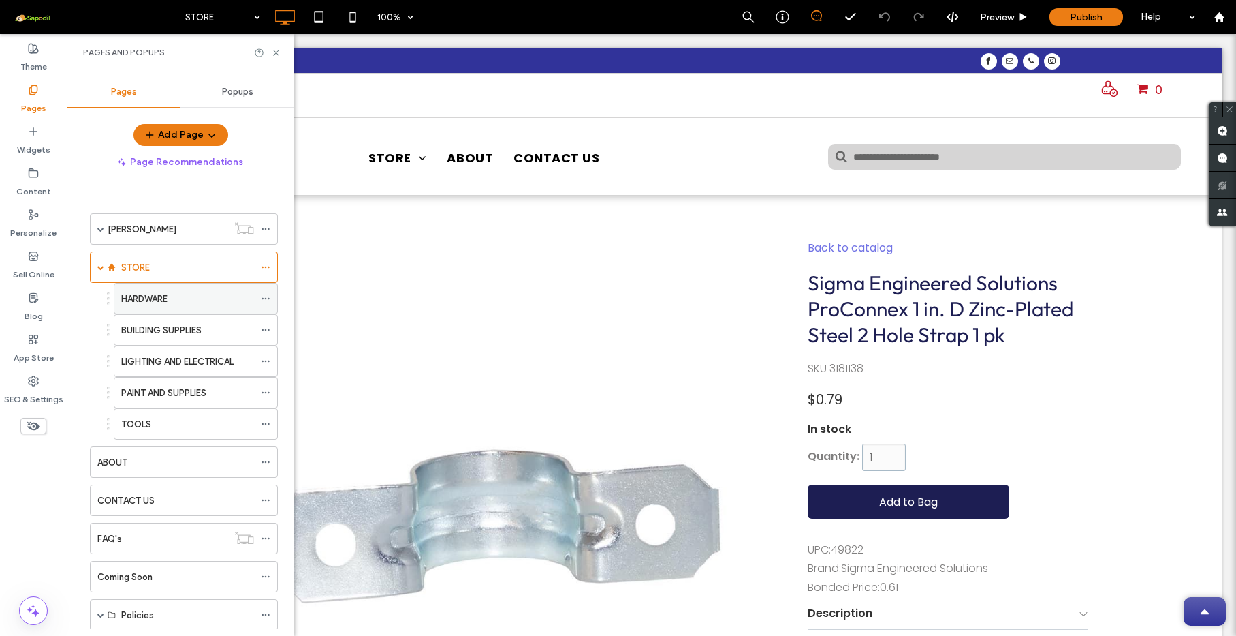
click at [161, 302] on label "HARDWARE" at bounding box center [144, 299] width 46 height 24
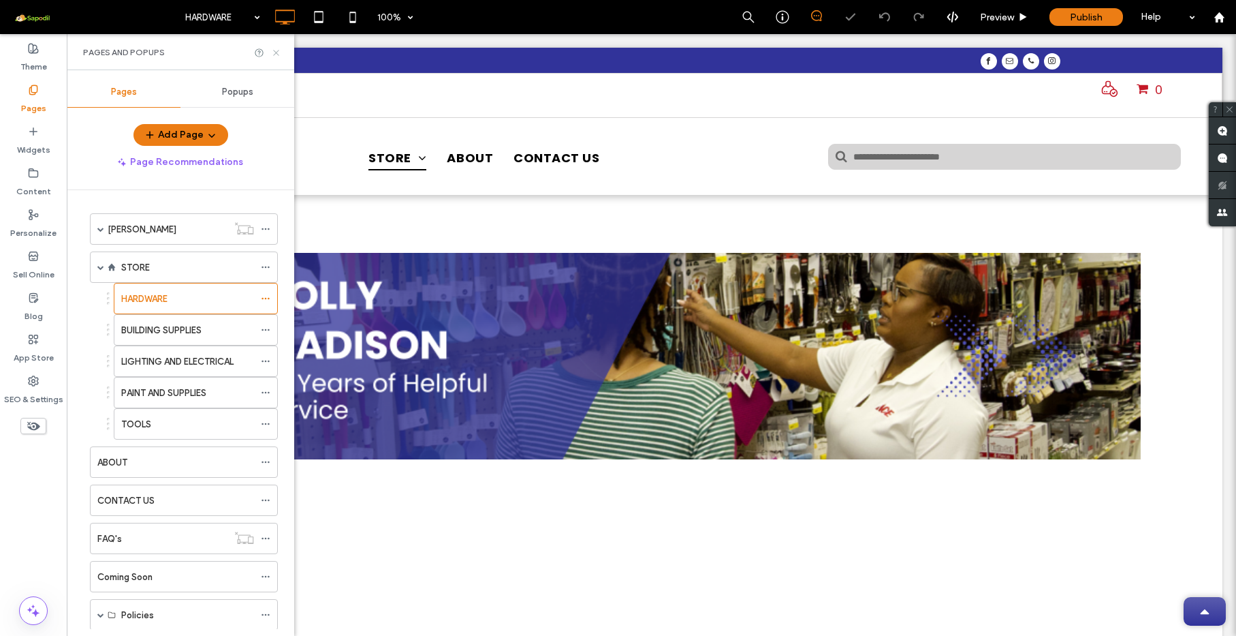
click at [275, 50] on icon at bounding box center [276, 53] width 10 height 10
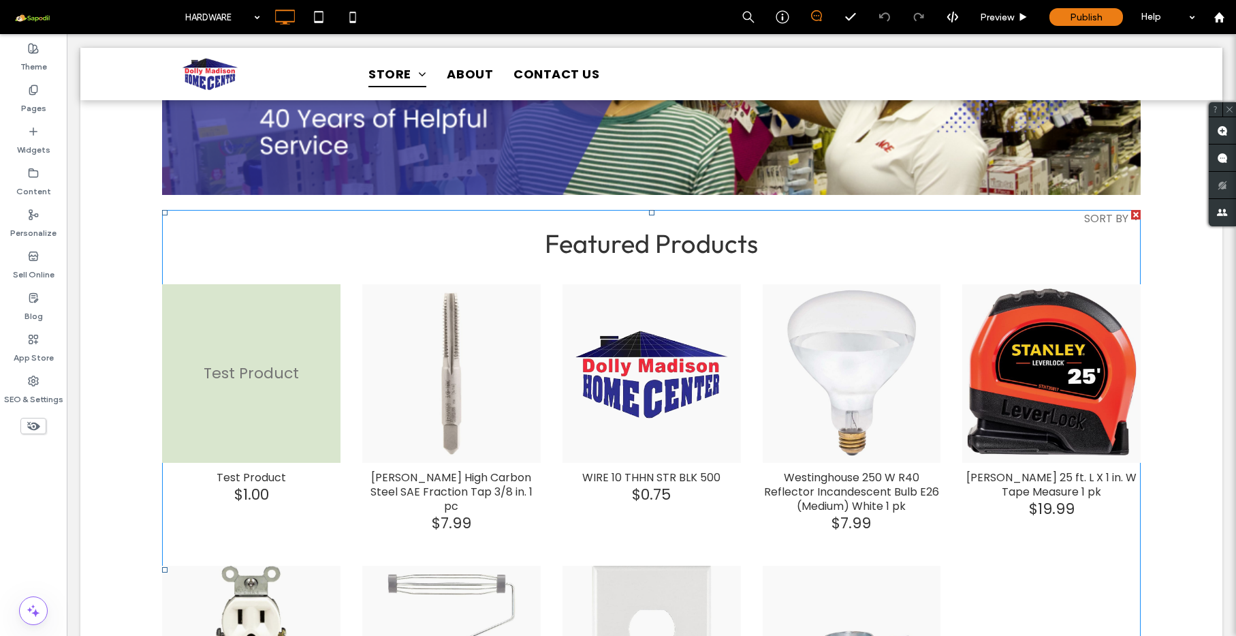
scroll to position [255, 0]
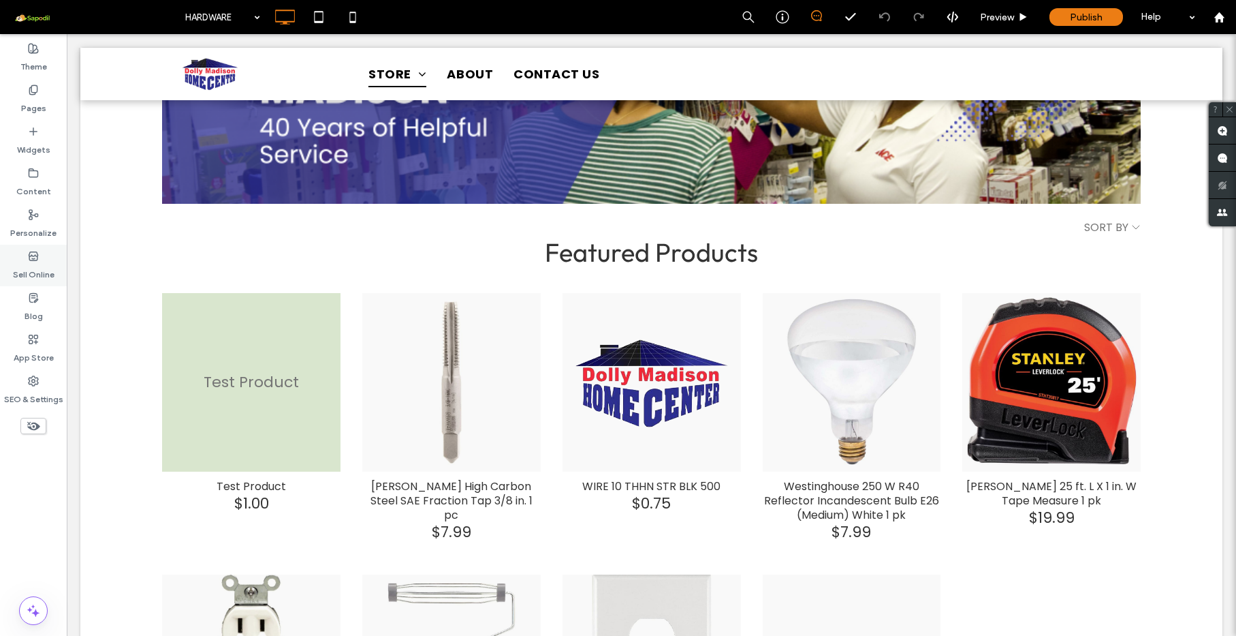
click at [34, 251] on icon at bounding box center [33, 256] width 11 height 11
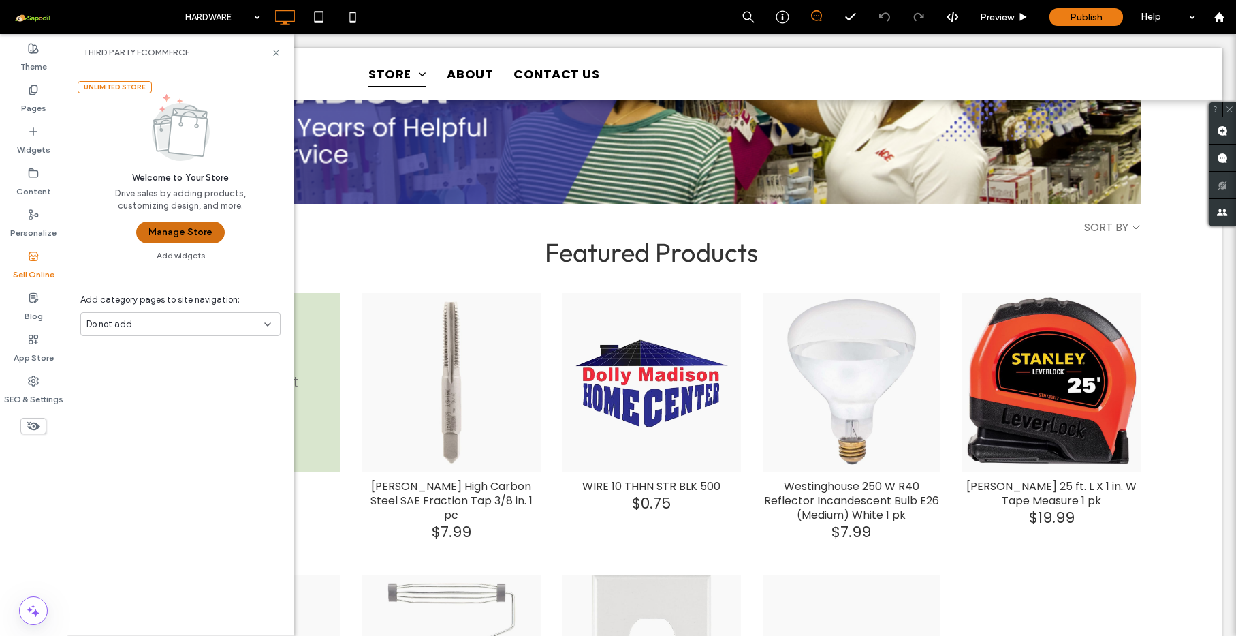
click at [163, 224] on button "Manage Store" at bounding box center [180, 232] width 89 height 22
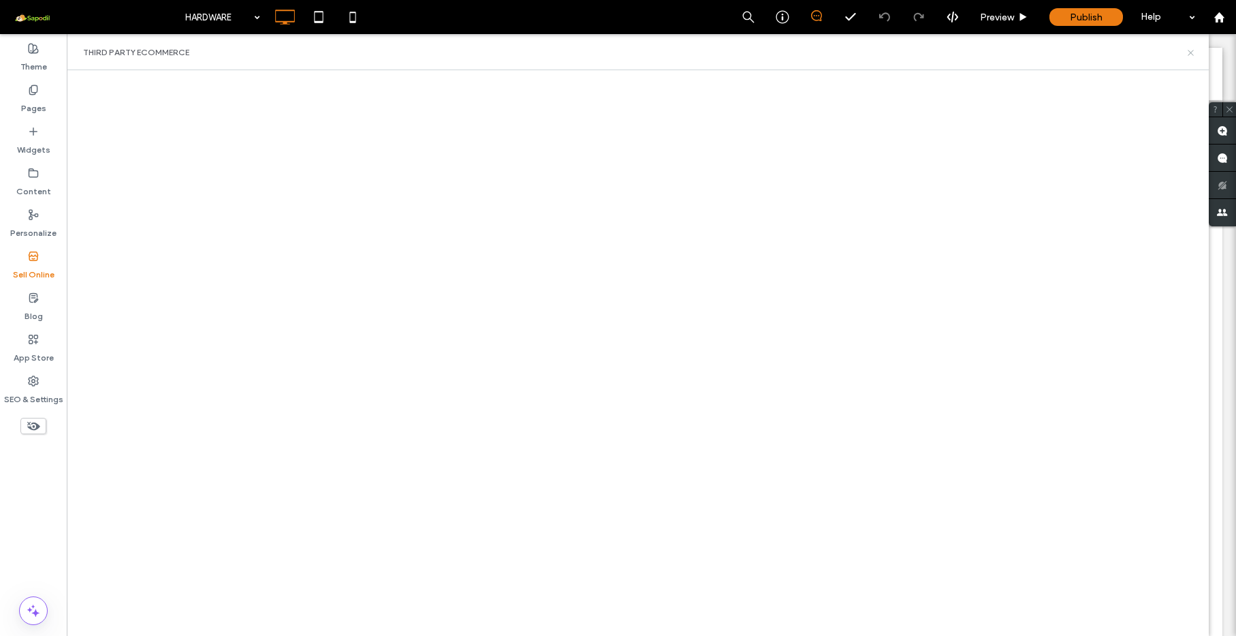
click at [1191, 52] on use at bounding box center [1190, 52] width 5 height 5
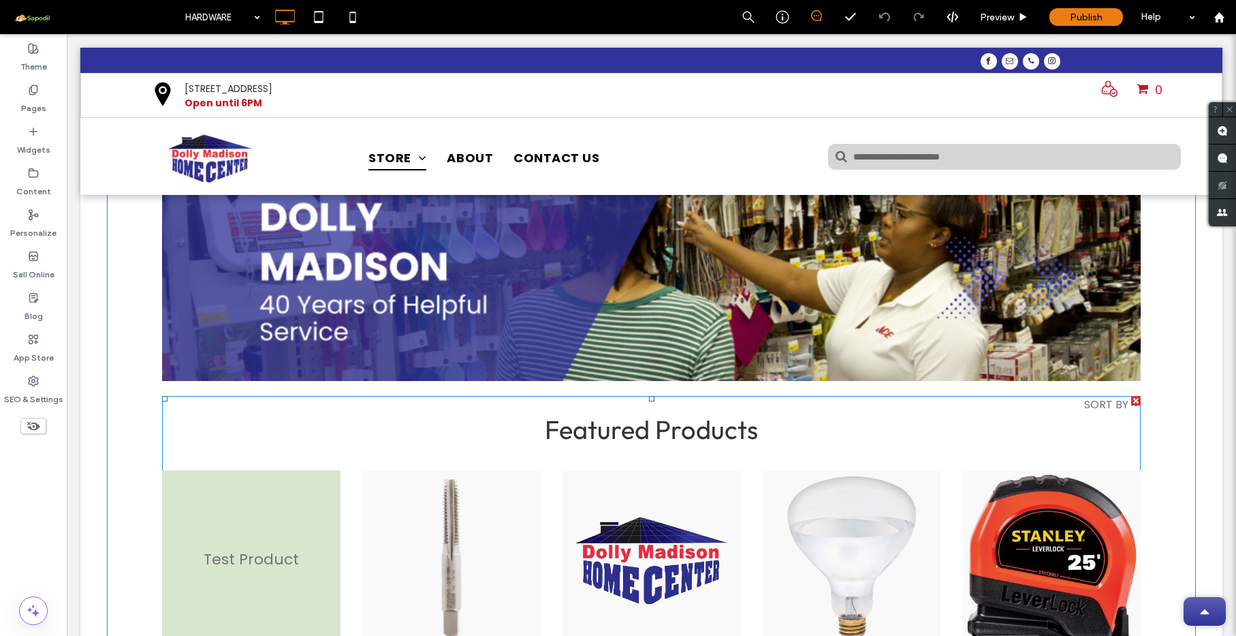
scroll to position [0, 0]
